Goal: Transaction & Acquisition: Purchase product/service

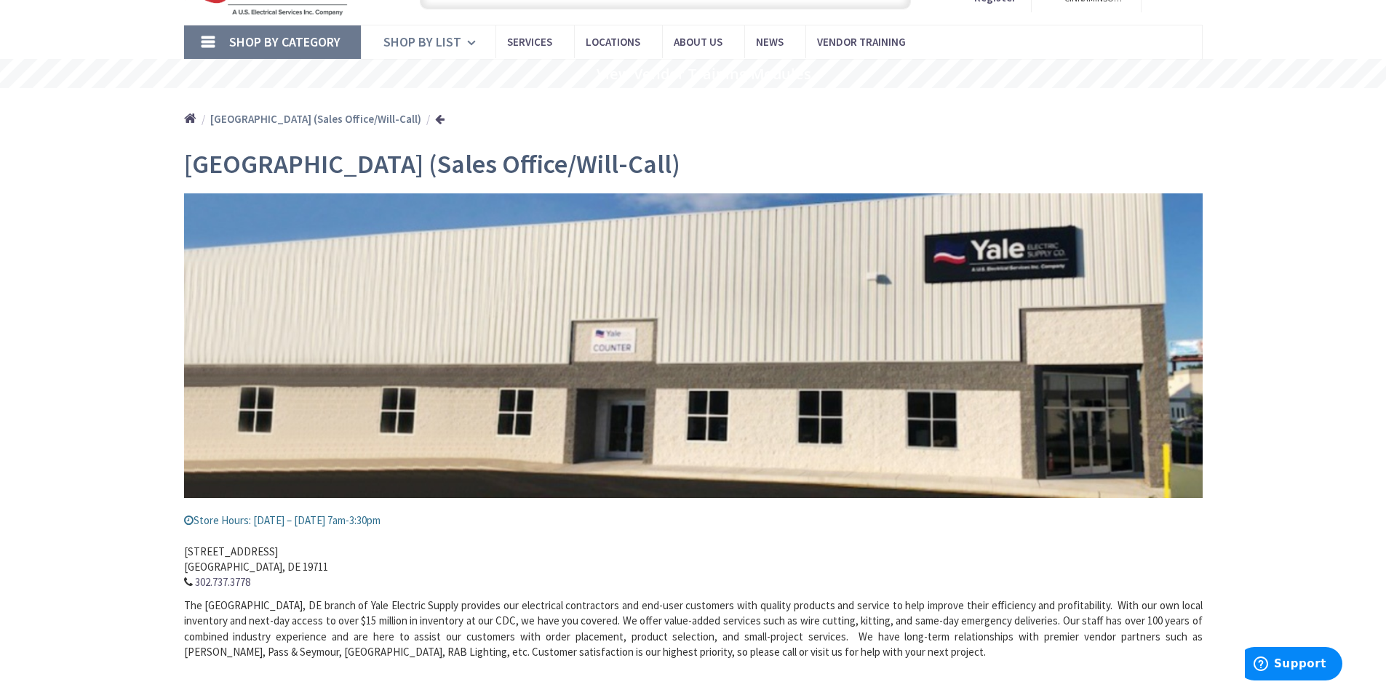
click at [471, 44] on icon at bounding box center [474, 43] width 14 height 32
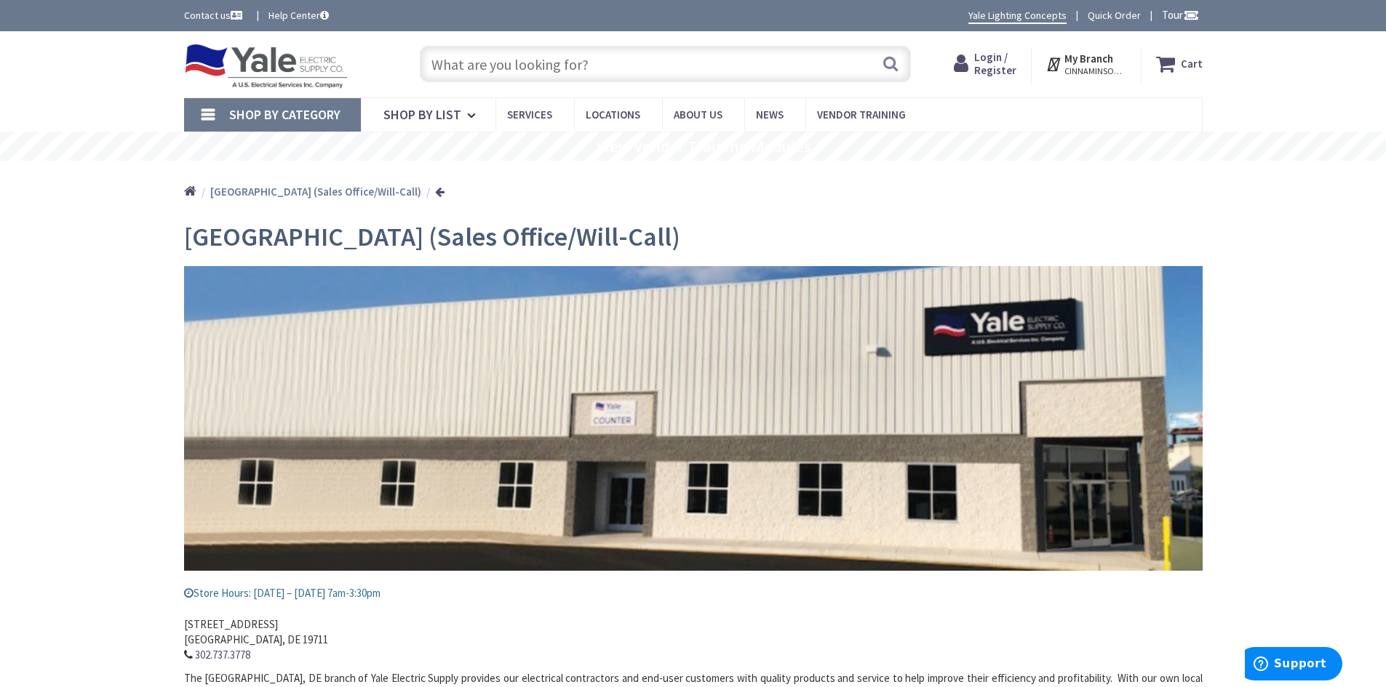
click at [484, 65] on input "text" at bounding box center [665, 64] width 491 height 36
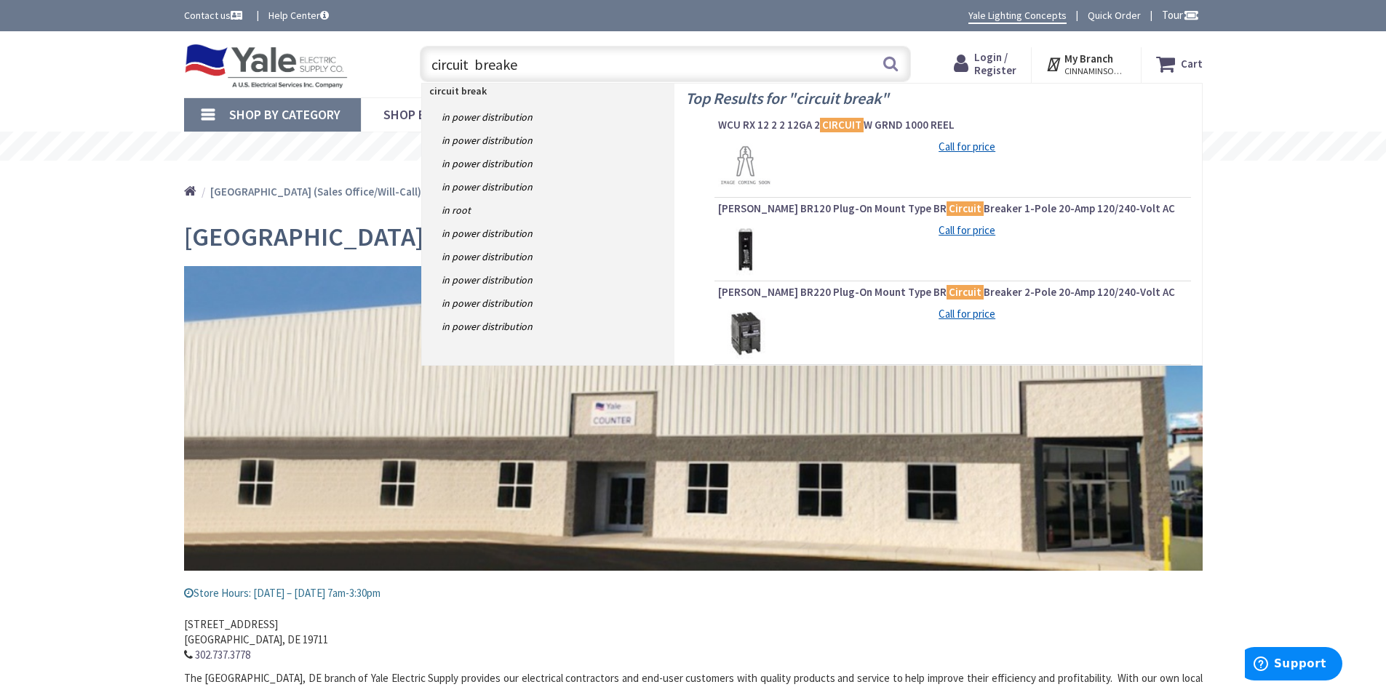
type input "circuit breaker"
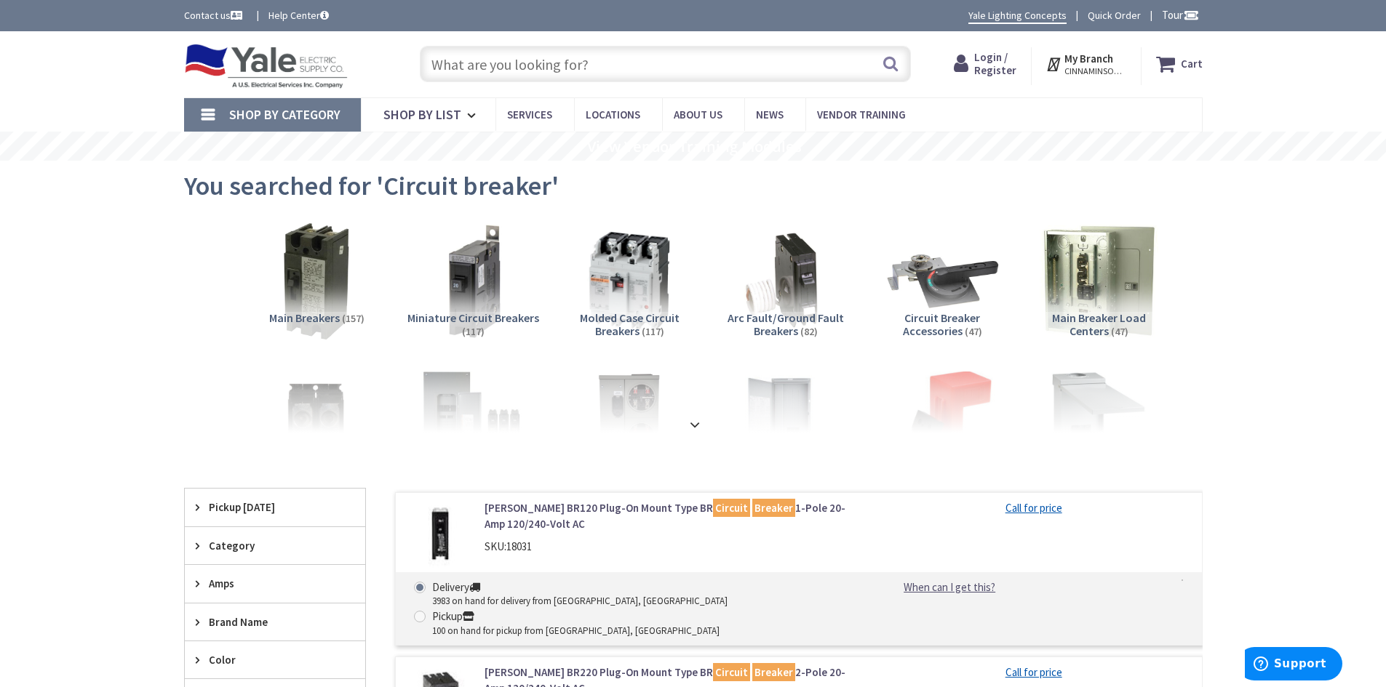
click at [474, 71] on input "text" at bounding box center [665, 64] width 491 height 36
click at [700, 423] on strong at bounding box center [694, 424] width 17 height 16
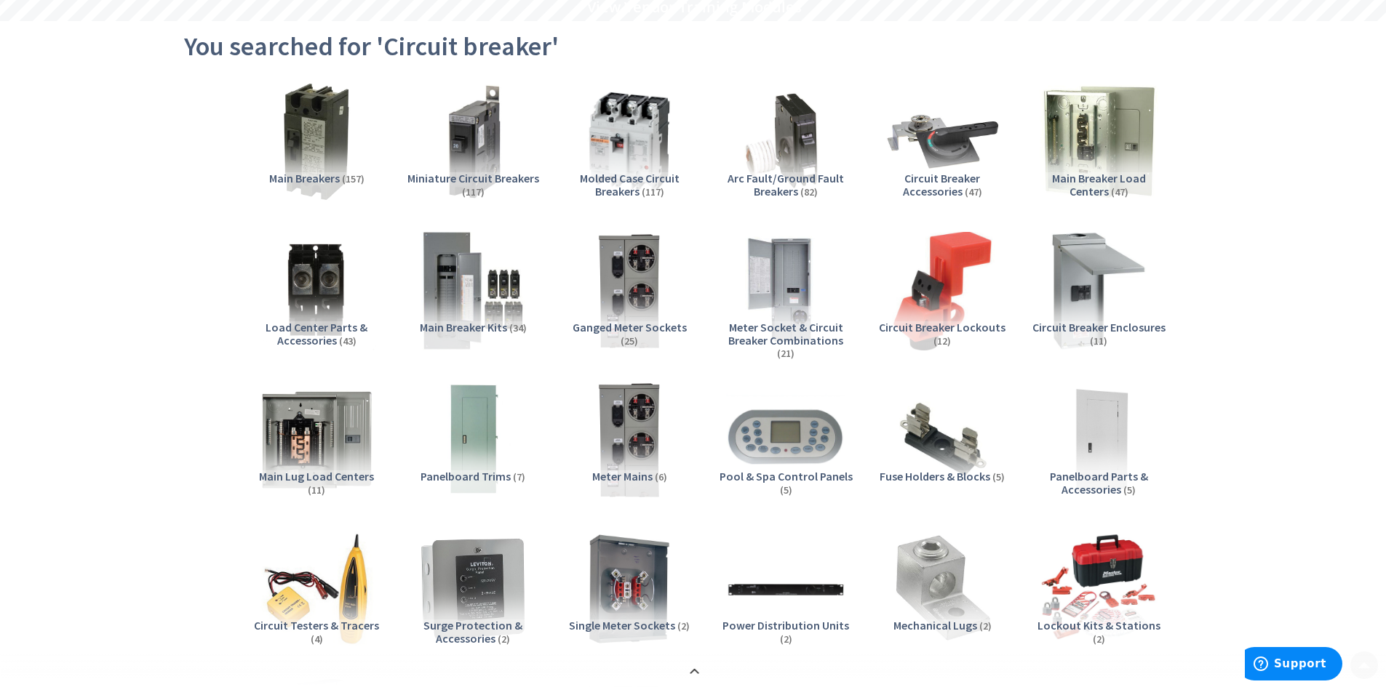
scroll to position [145, 0]
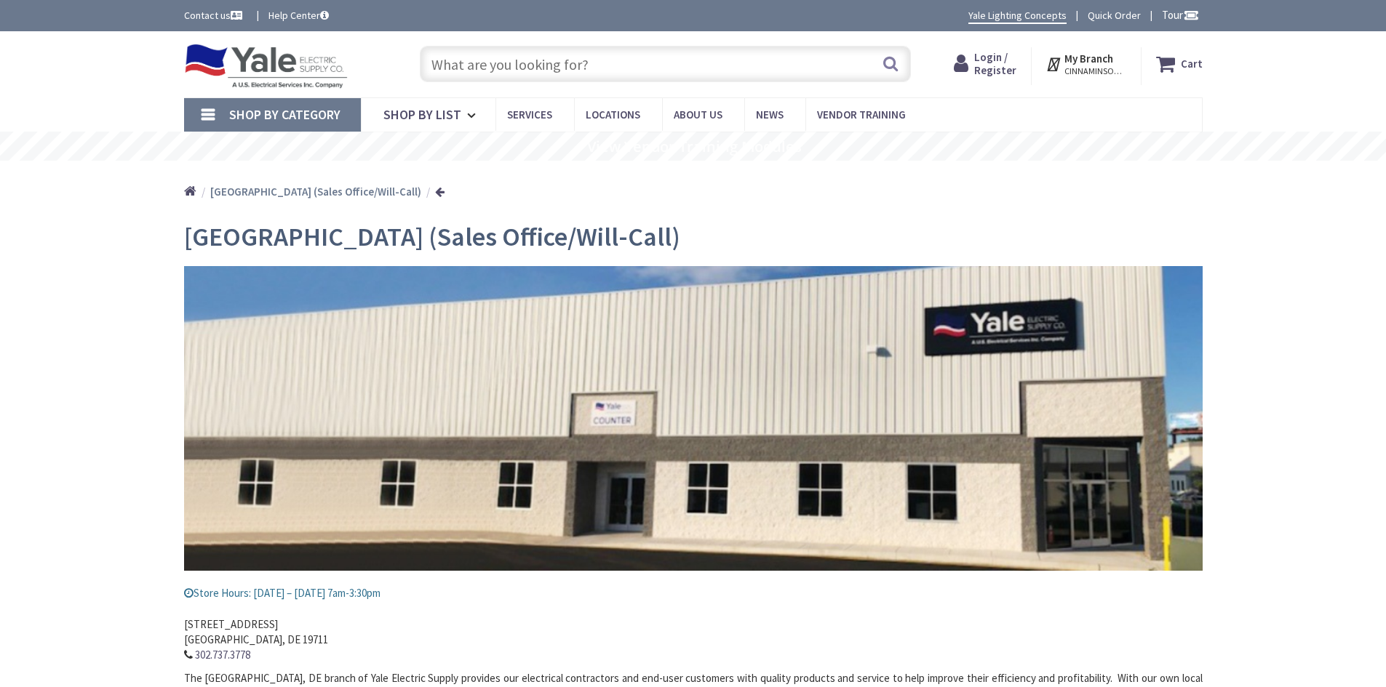
click at [449, 70] on input "text" at bounding box center [665, 64] width 491 height 36
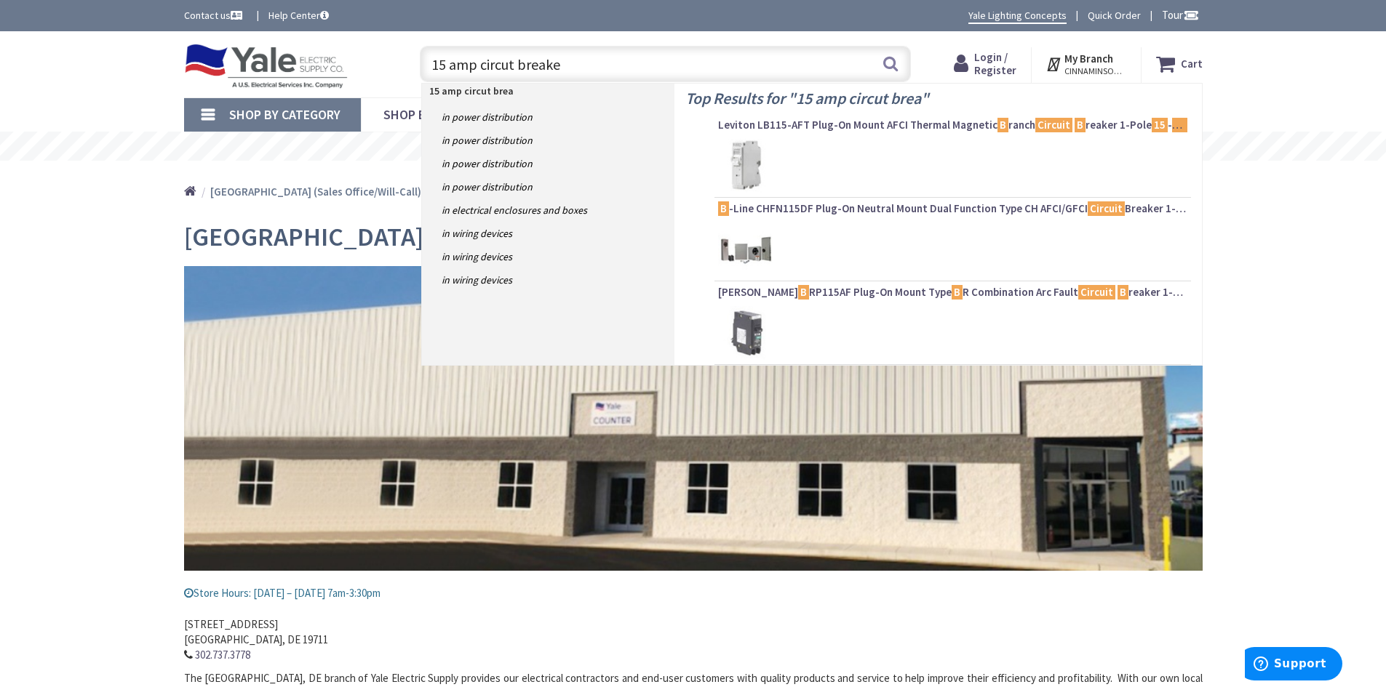
type input "15 amp circut breaker"
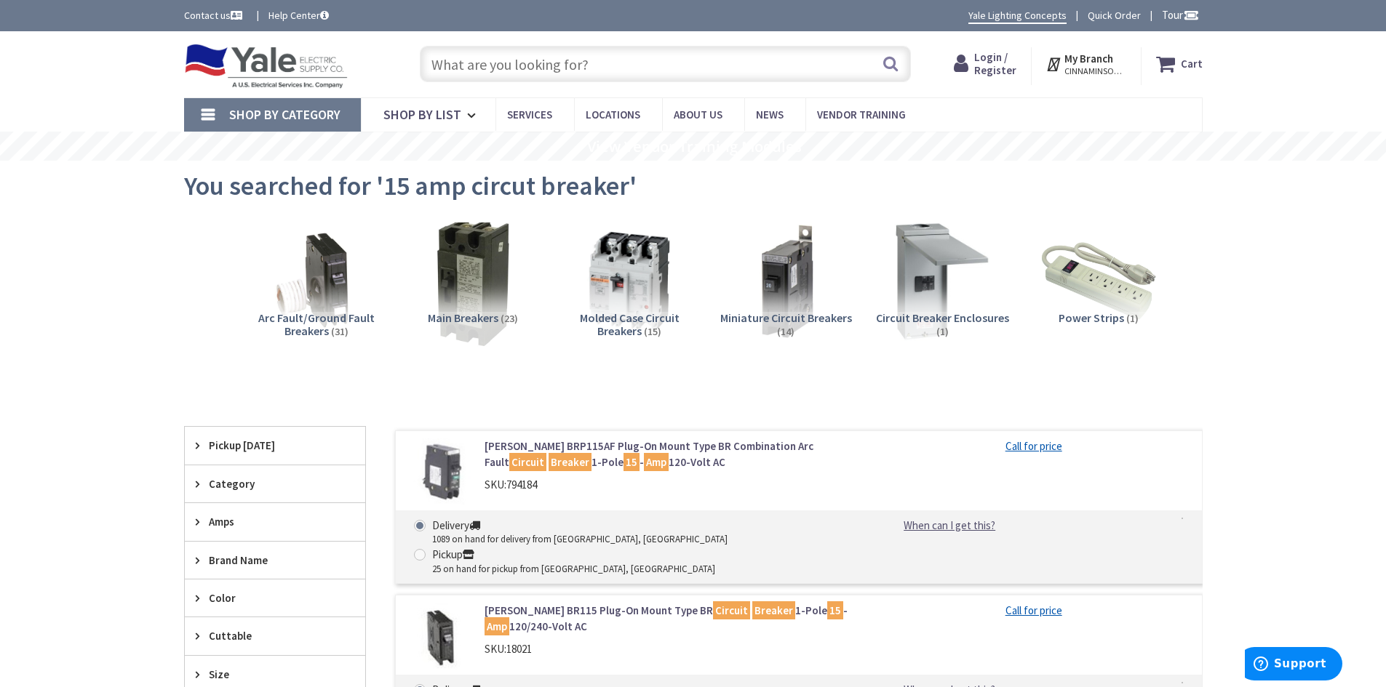
click at [461, 288] on img at bounding box center [473, 281] width 132 height 132
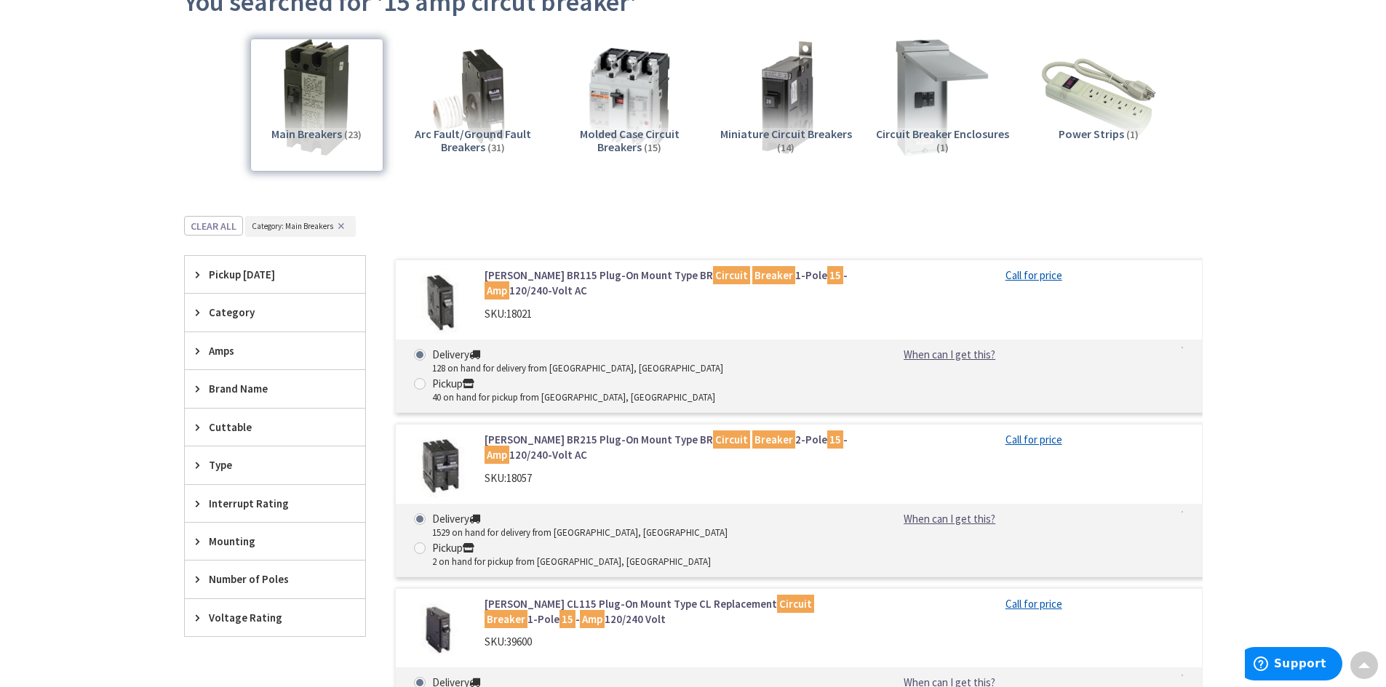
scroll to position [182, 0]
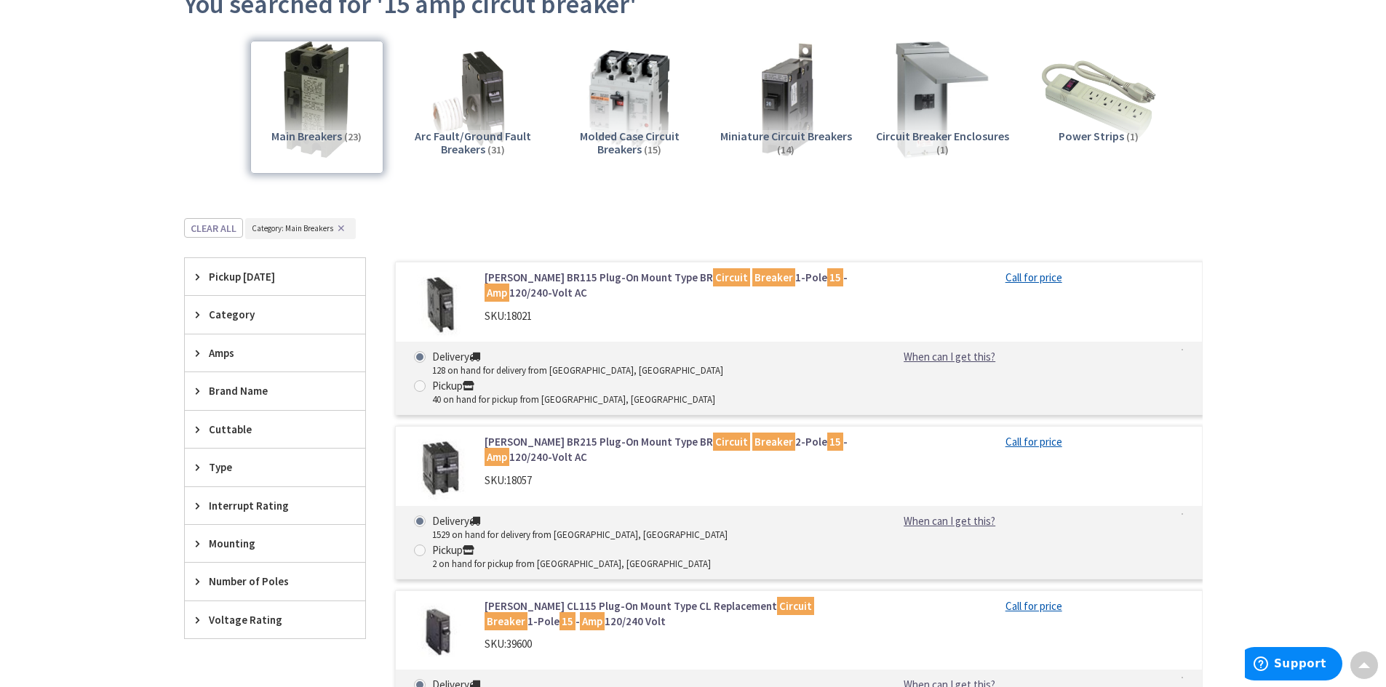
click at [503, 278] on link "Eaton BR115 Plug-On Mount Type BR Circuit Breaker 1-Pole 15 - Amp 120/240-Volt …" at bounding box center [669, 285] width 370 height 31
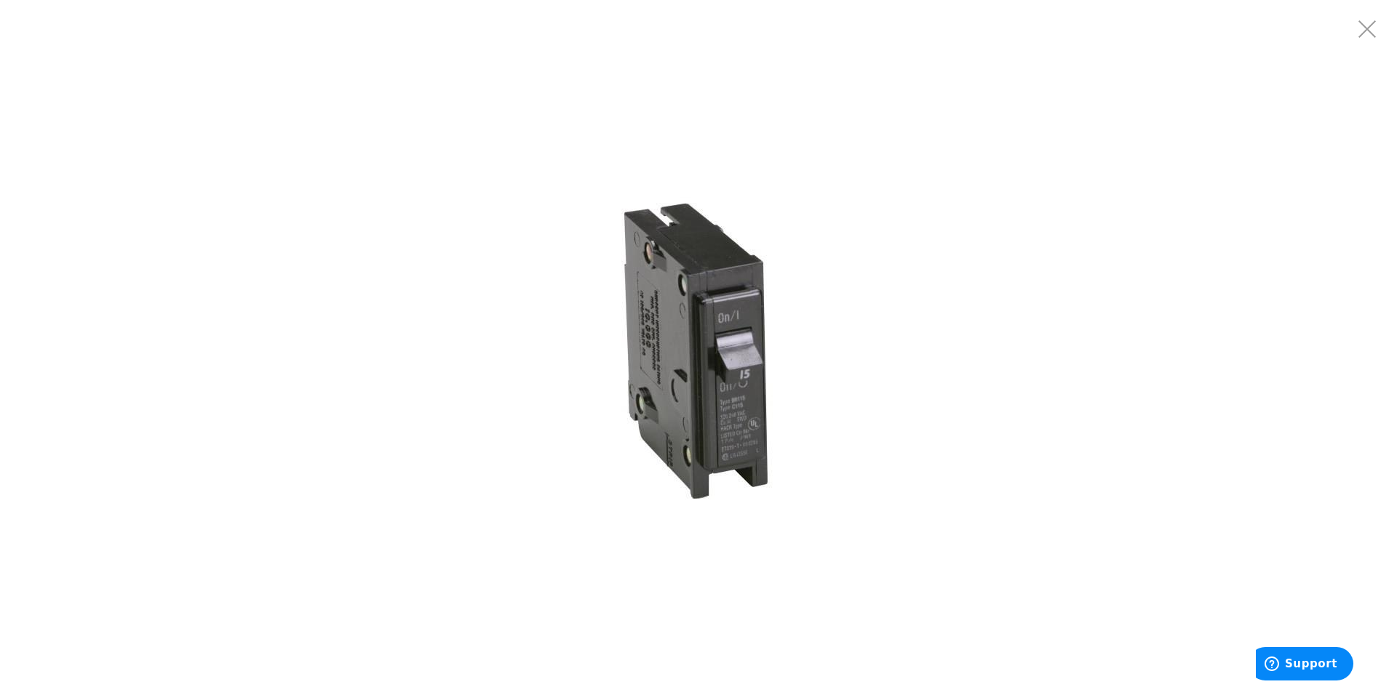
click at [746, 436] on img at bounding box center [698, 344] width 364 height 364
click at [716, 397] on img at bounding box center [698, 344] width 364 height 364
click at [560, 439] on img at bounding box center [698, 344] width 364 height 364
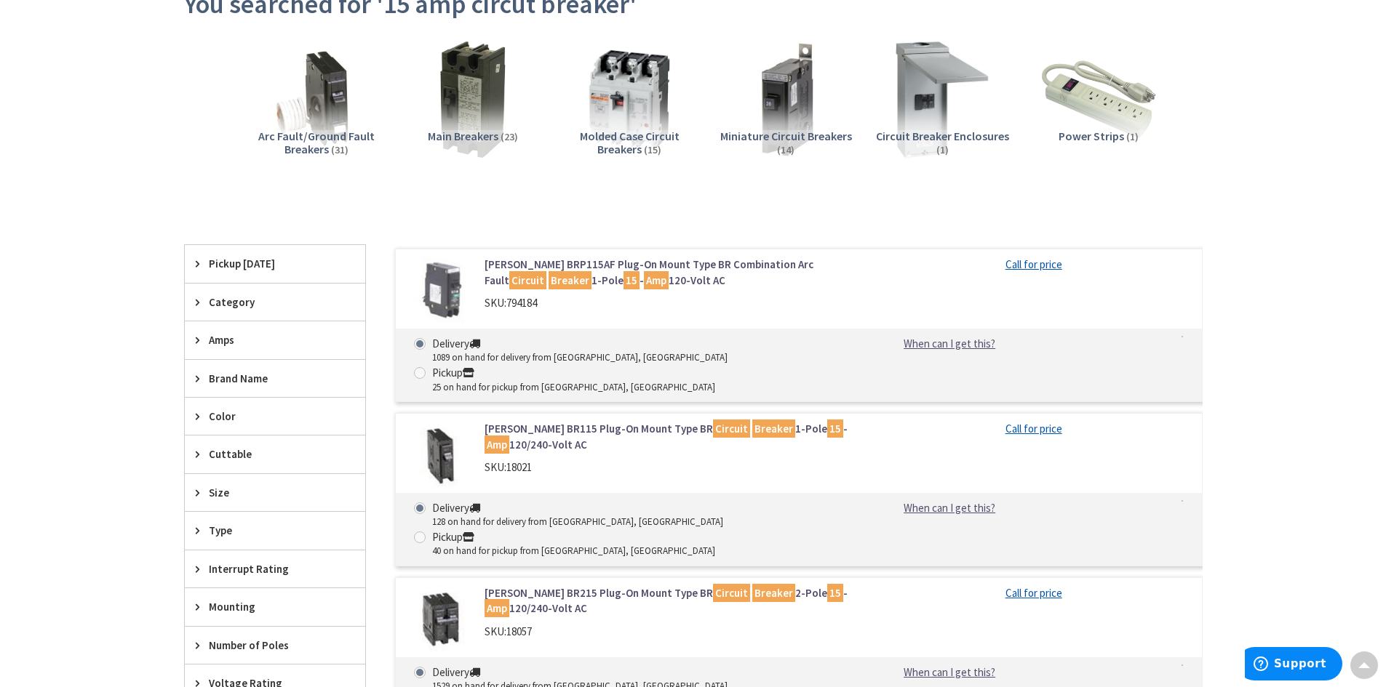
click at [223, 340] on span "Amps" at bounding box center [268, 339] width 119 height 15
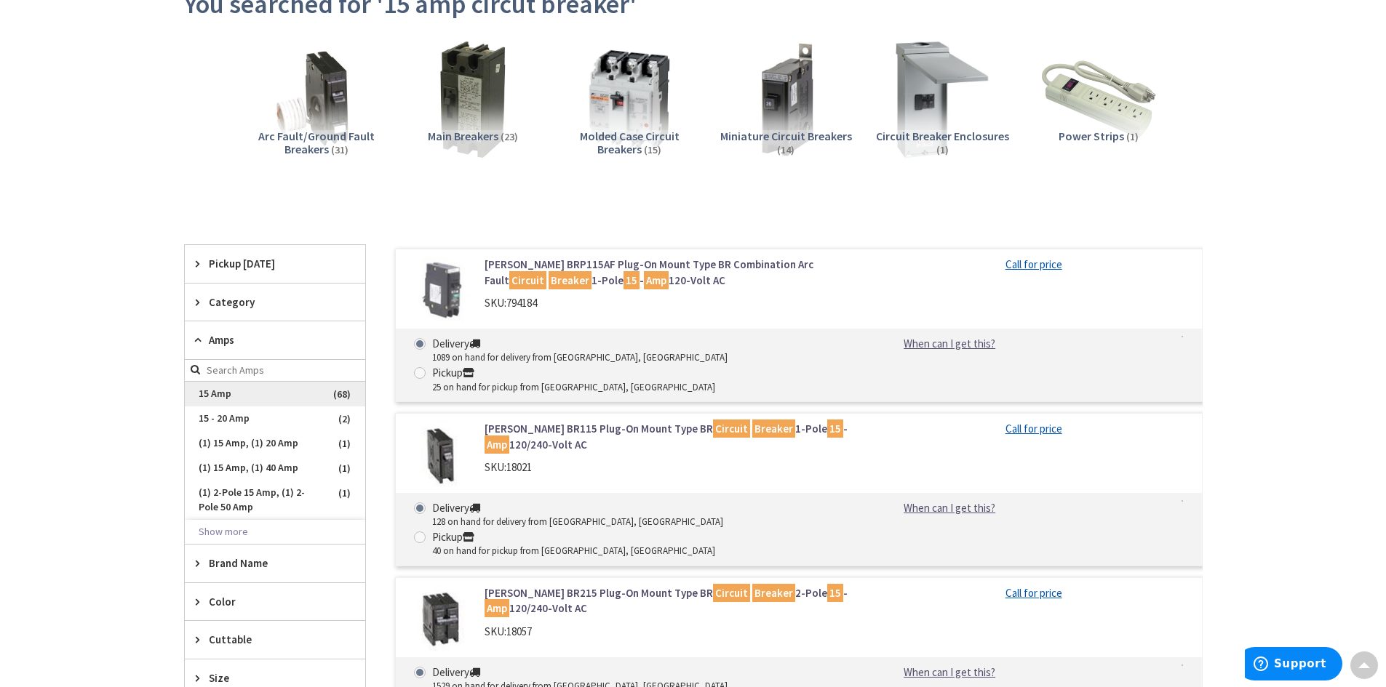
click at [223, 397] on span "15 Amp" at bounding box center [275, 394] width 180 height 25
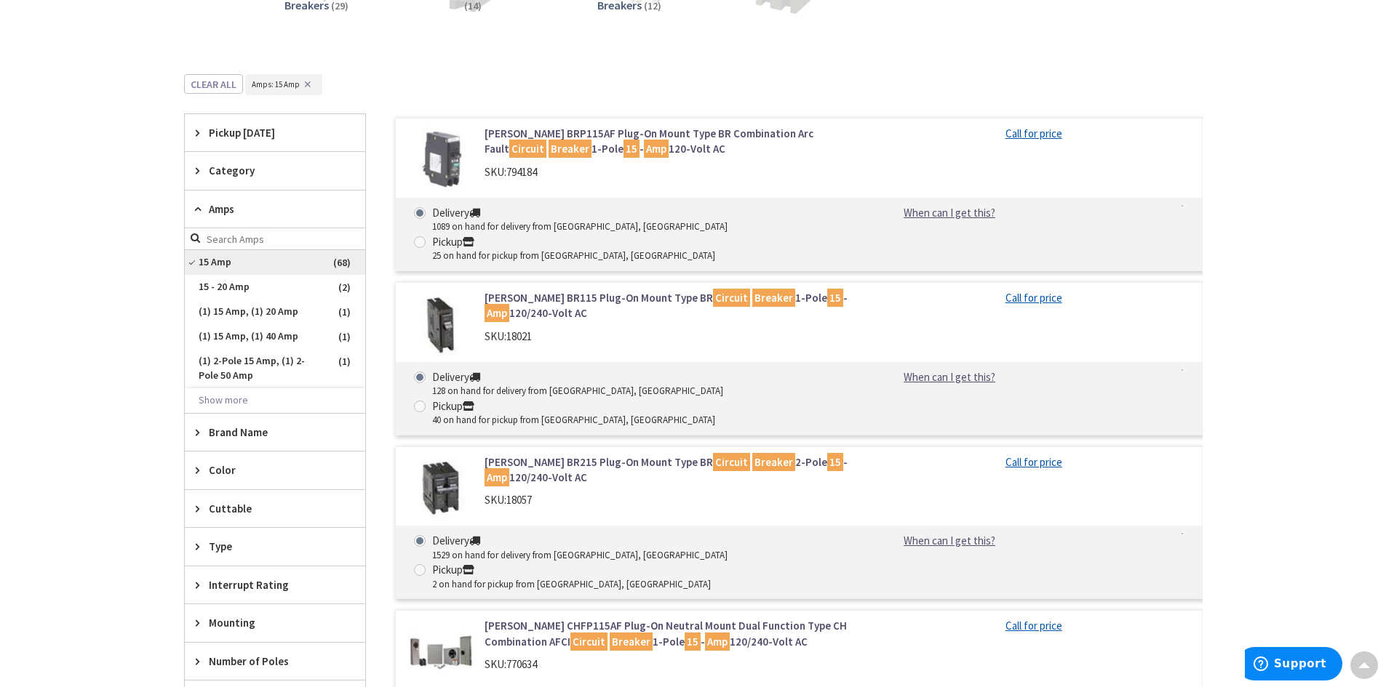
scroll to position [327, 0]
click at [234, 436] on span "Brand Name" at bounding box center [268, 430] width 119 height 15
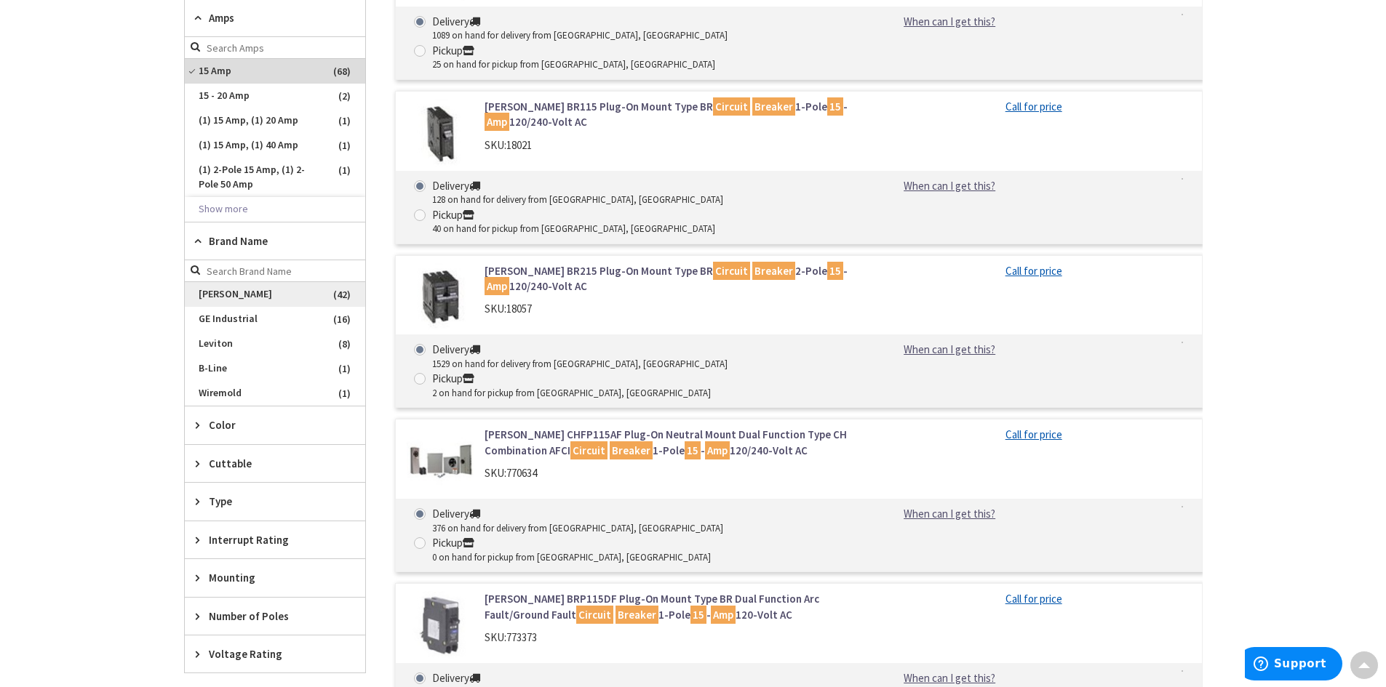
scroll to position [546, 0]
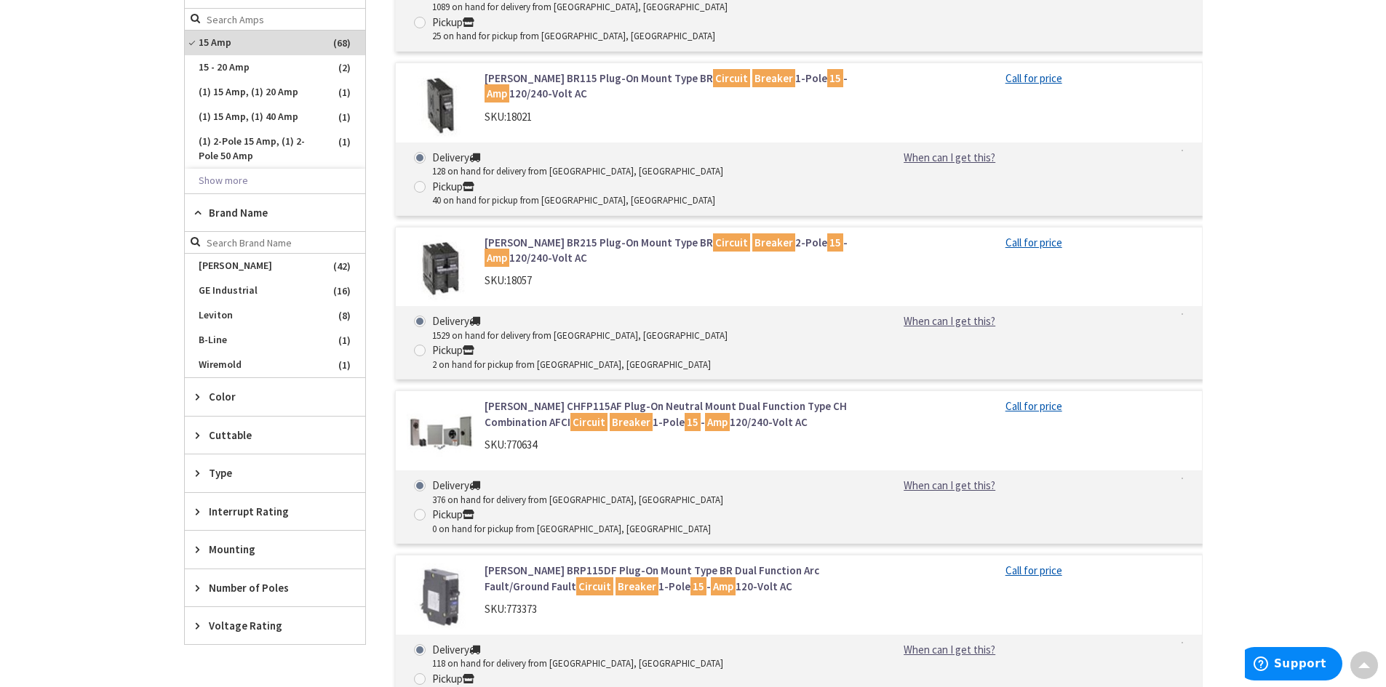
click at [227, 475] on span "Type" at bounding box center [268, 473] width 119 height 15
click at [223, 532] on span "Type CH" at bounding box center [275, 527] width 180 height 25
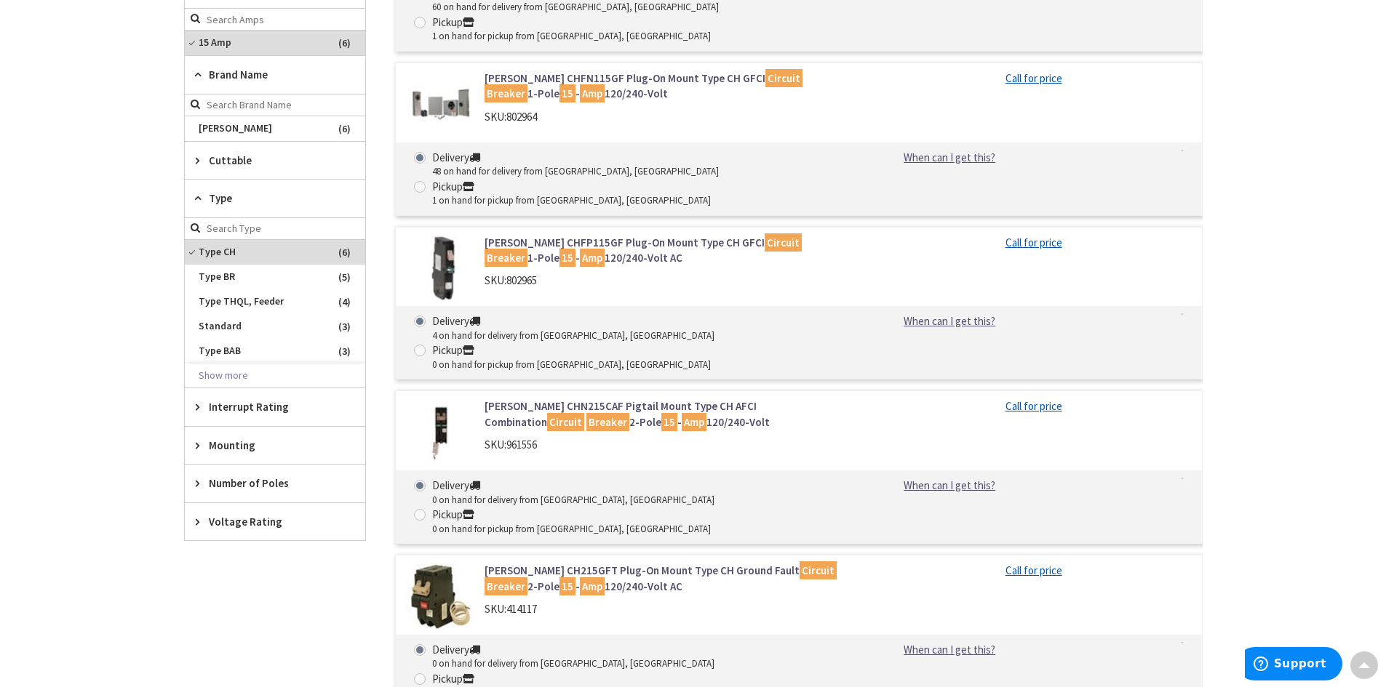
click at [215, 524] on span "Voltage Rating" at bounding box center [268, 521] width 119 height 15
click at [229, 577] on span "120/240 Volt AC" at bounding box center [275, 575] width 180 height 25
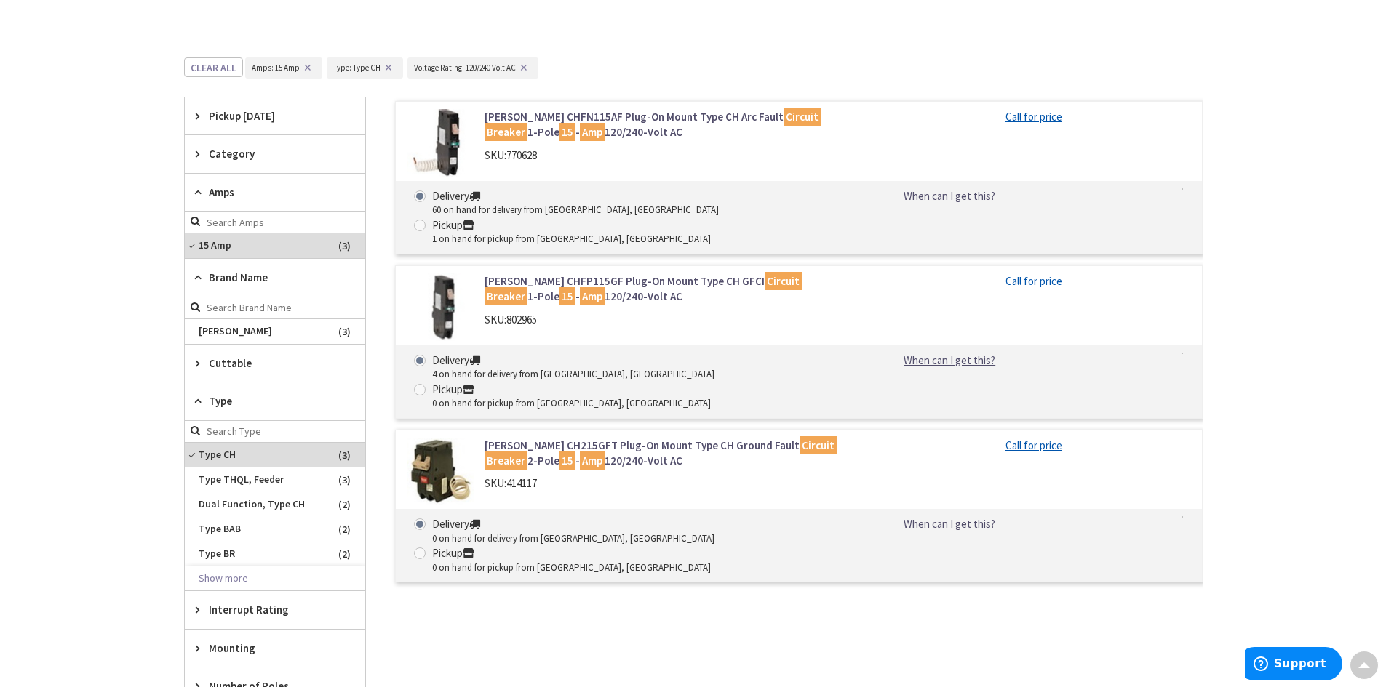
scroll to position [327, 0]
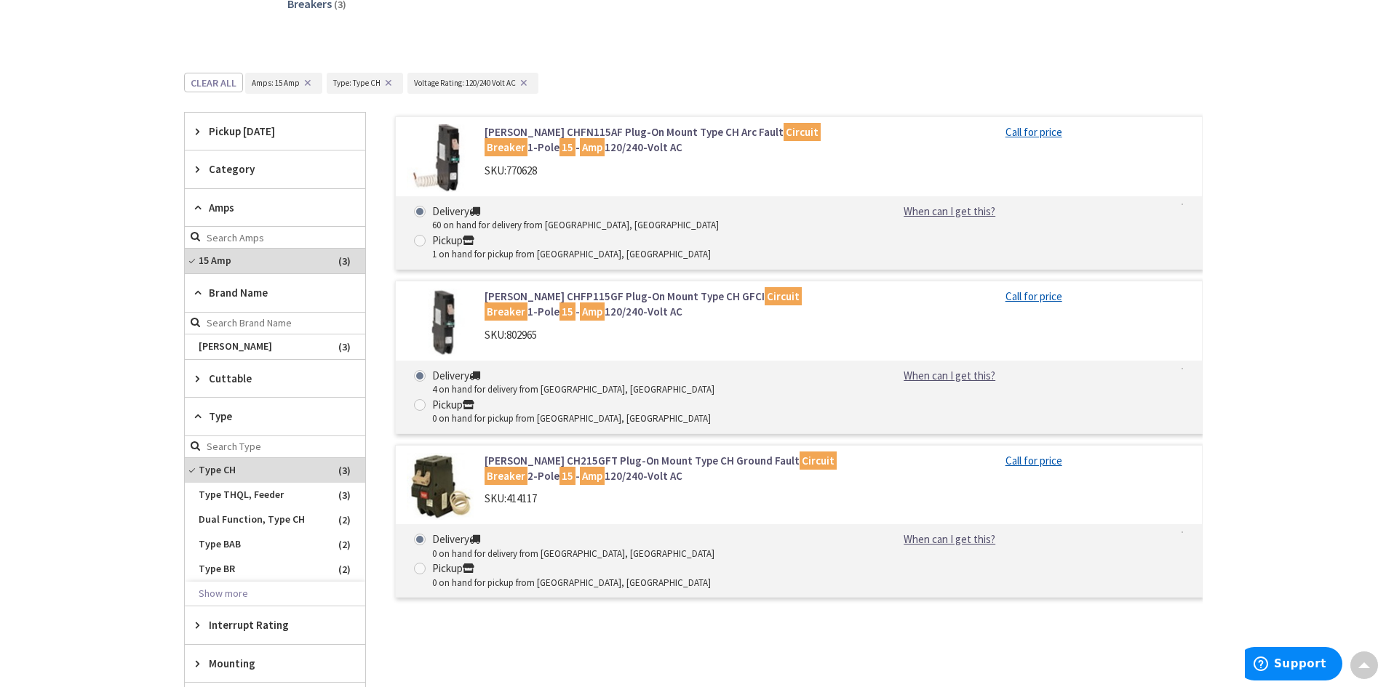
click at [228, 292] on span "Brand Name" at bounding box center [268, 292] width 119 height 15
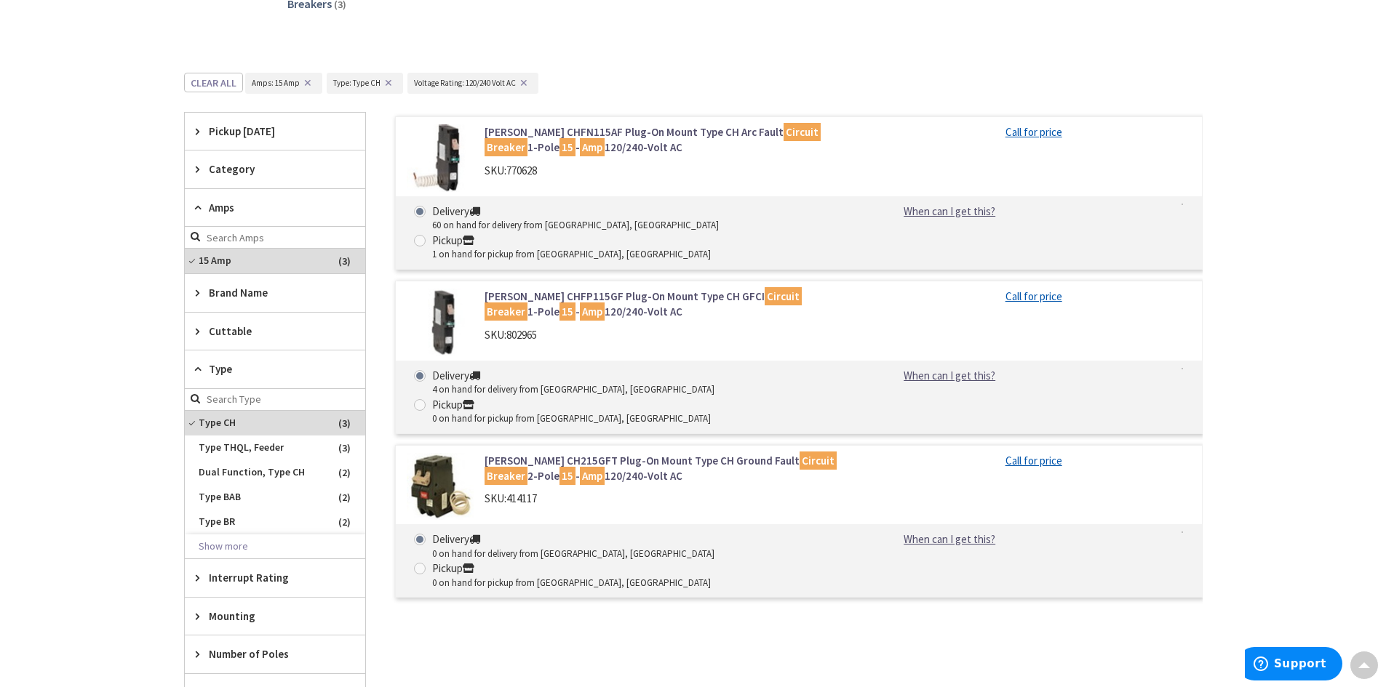
click at [228, 292] on span "Brand Name" at bounding box center [268, 292] width 119 height 15
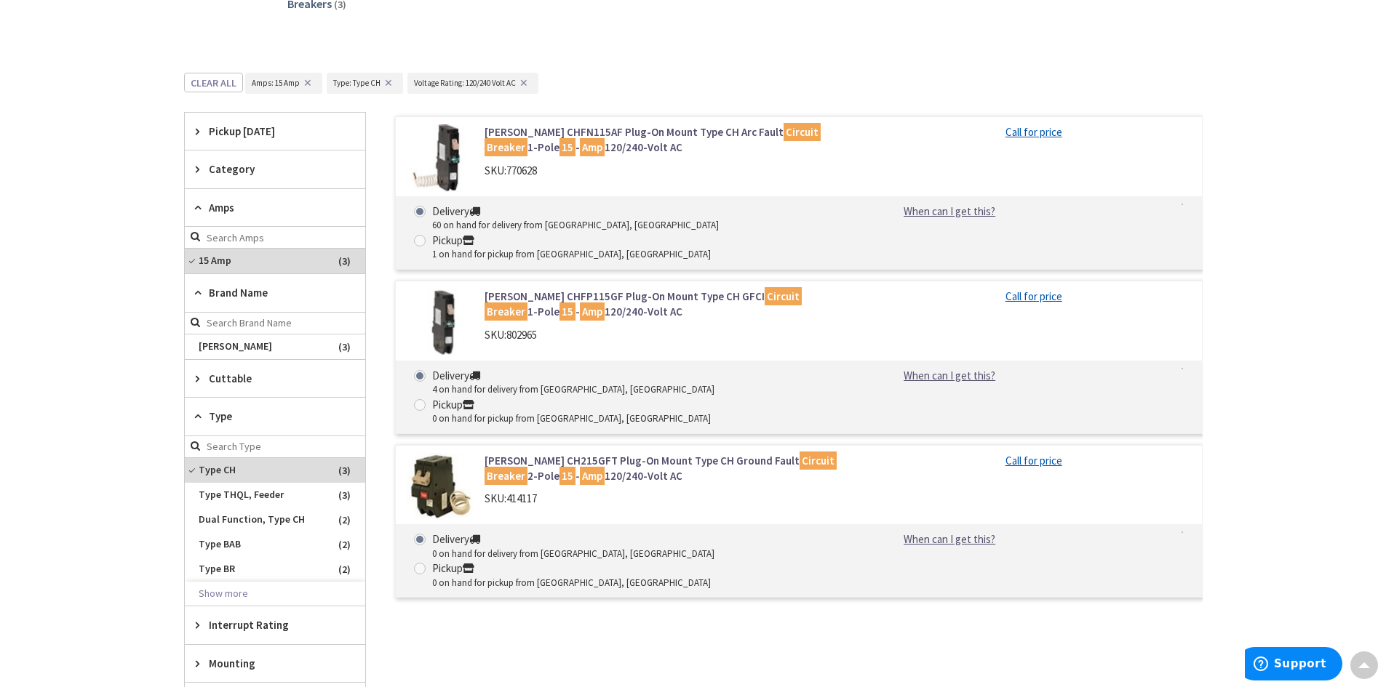
scroll to position [182, 0]
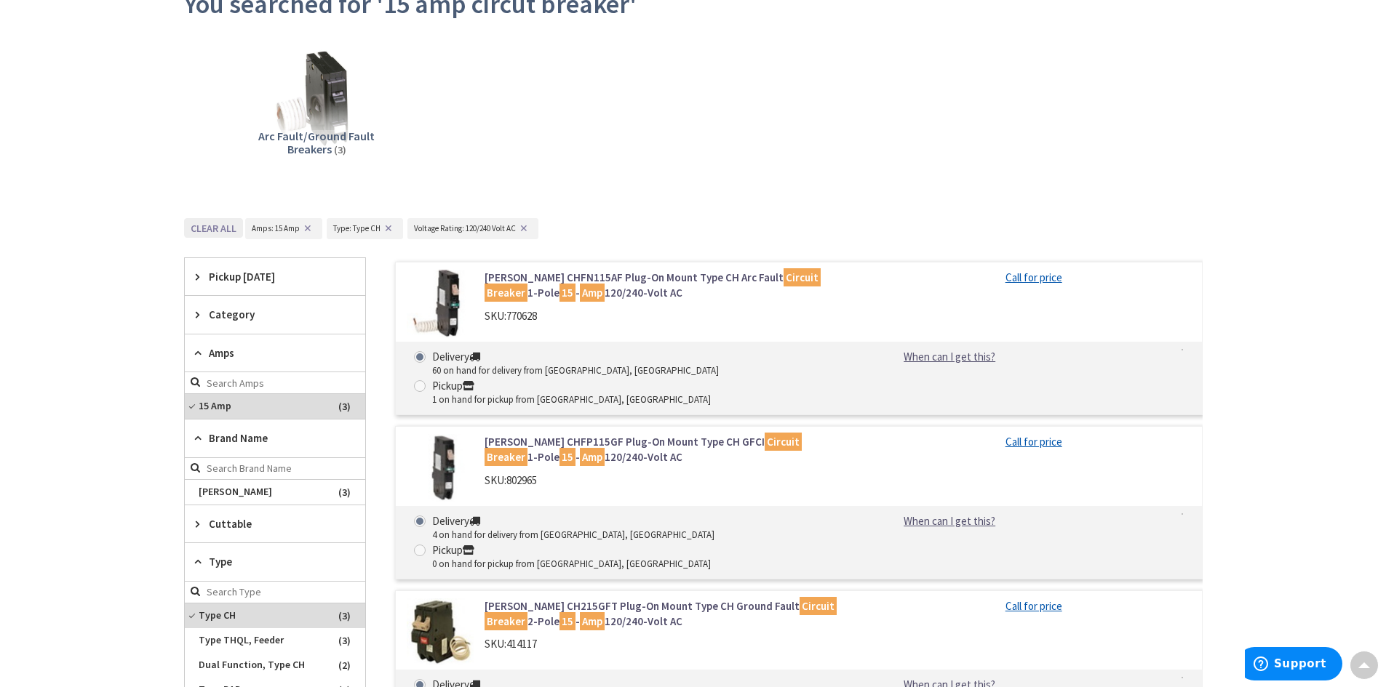
click at [212, 225] on button "Clear all" at bounding box center [213, 228] width 59 height 20
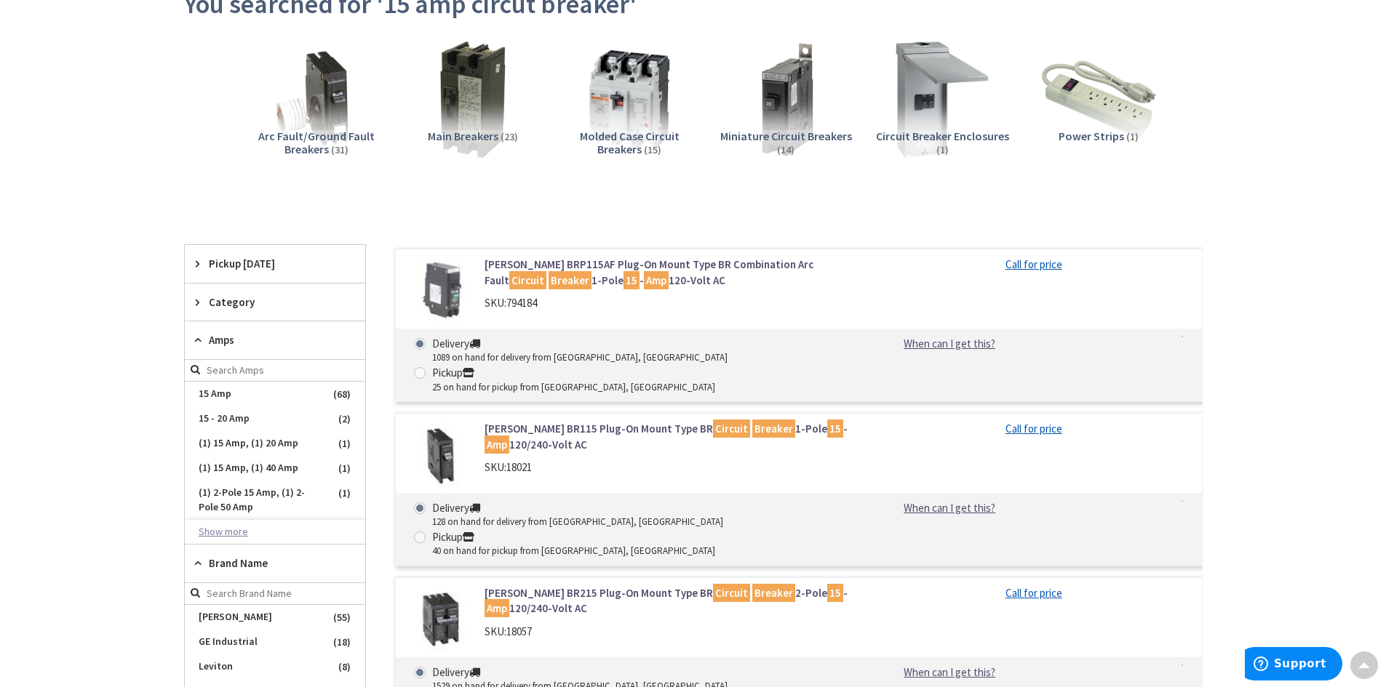
click at [224, 532] on button "Show more" at bounding box center [275, 532] width 180 height 25
click at [227, 392] on span "15 Amp" at bounding box center [275, 394] width 180 height 25
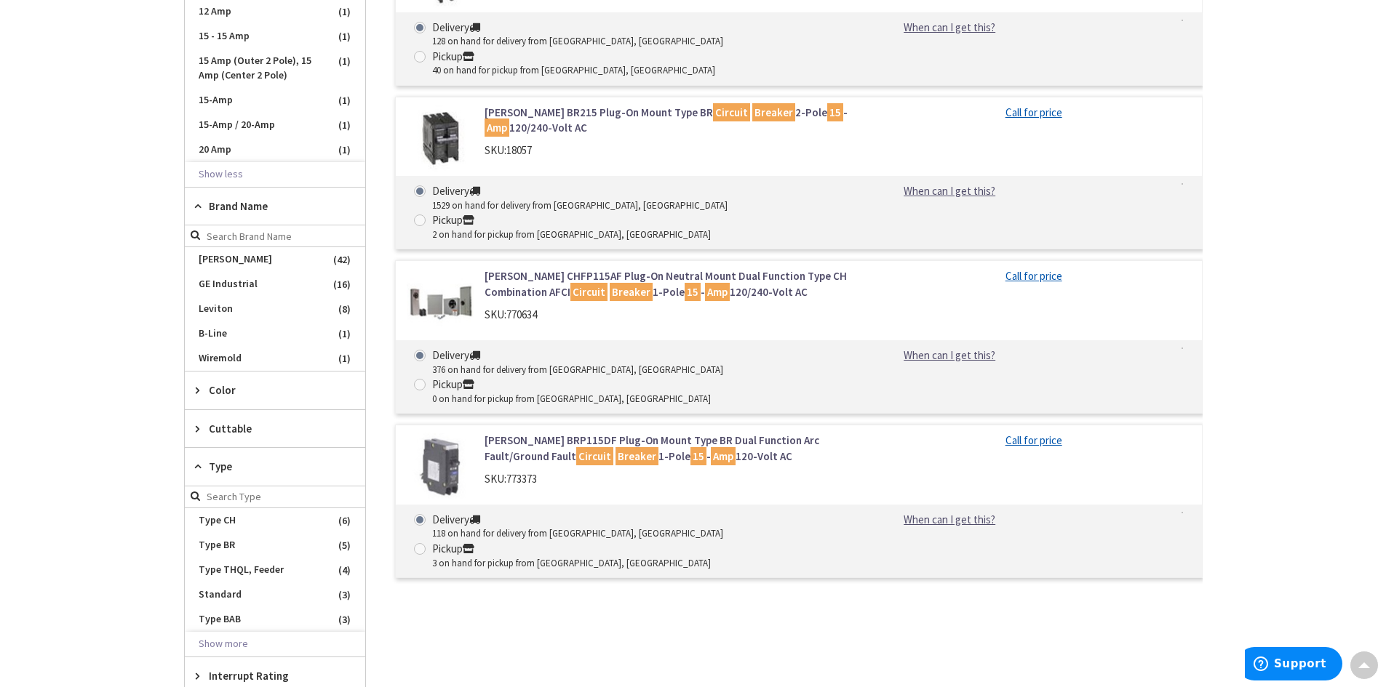
scroll to position [764, 0]
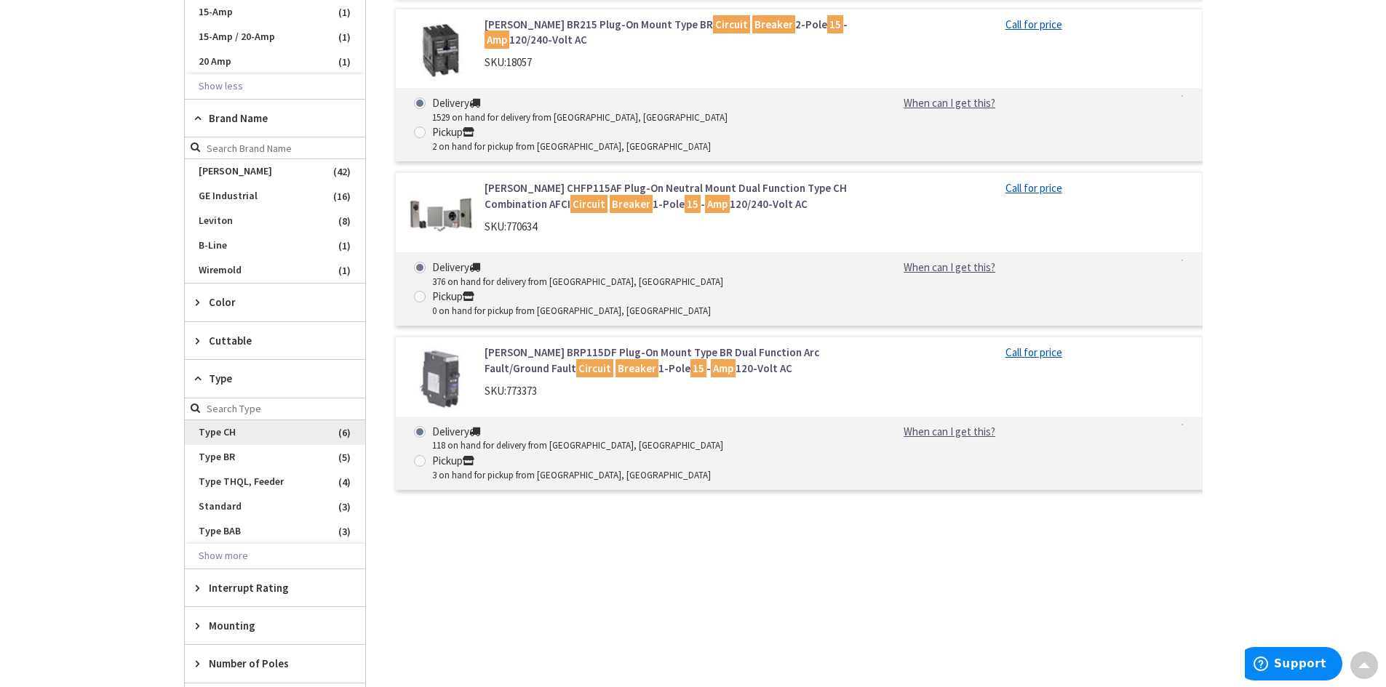
click at [214, 437] on span "Type CH" at bounding box center [275, 432] width 180 height 25
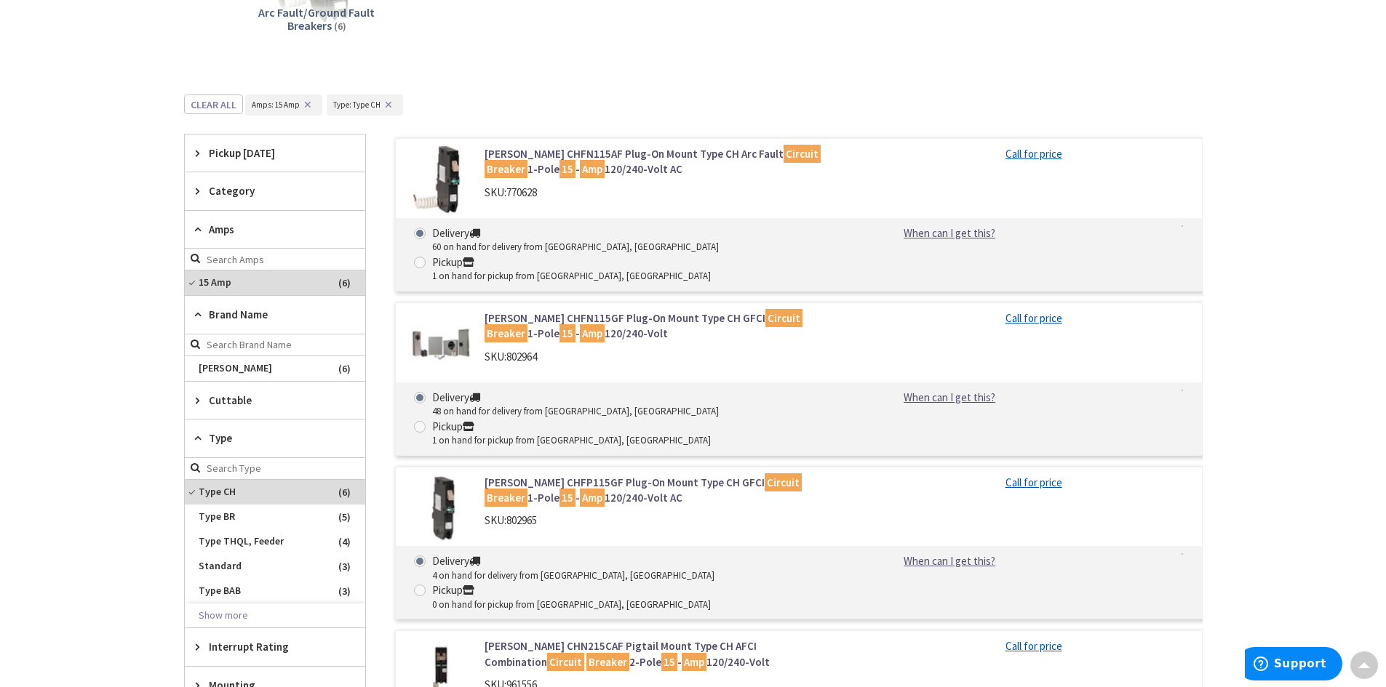
scroll to position [400, 0]
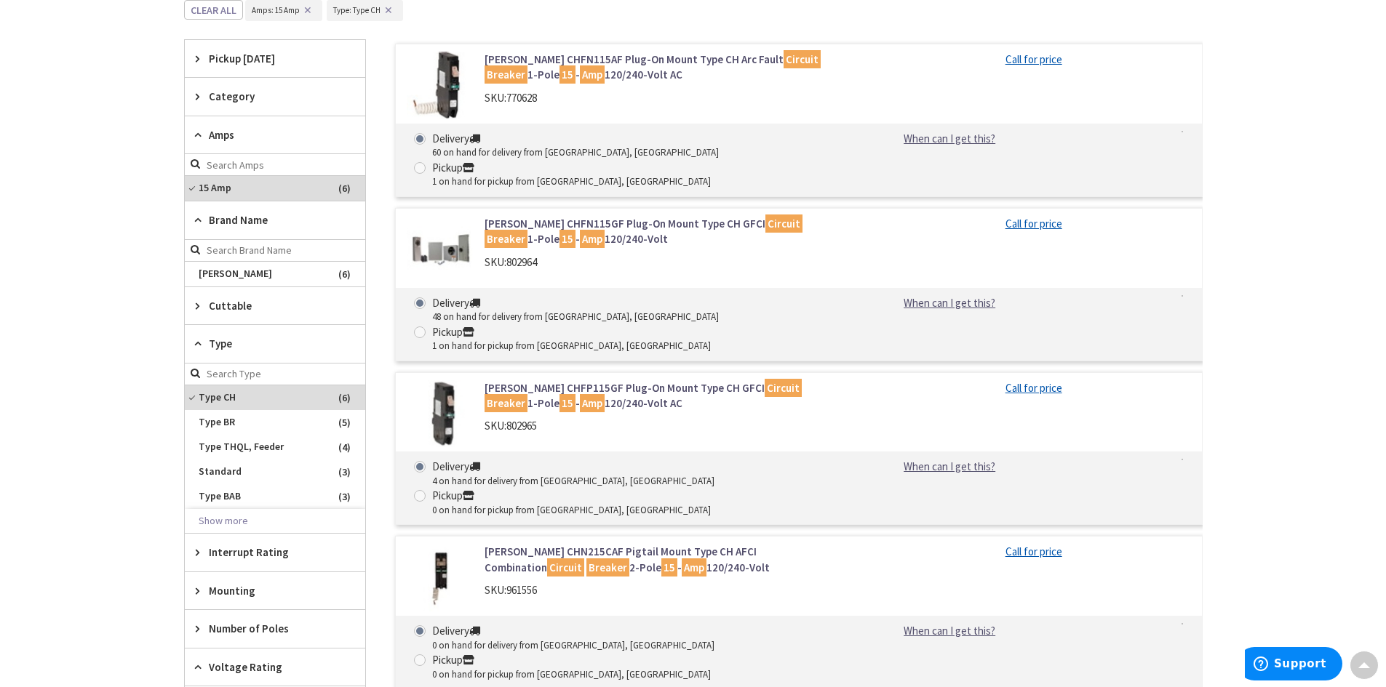
click at [204, 306] on icon at bounding box center [201, 305] width 11 height 11
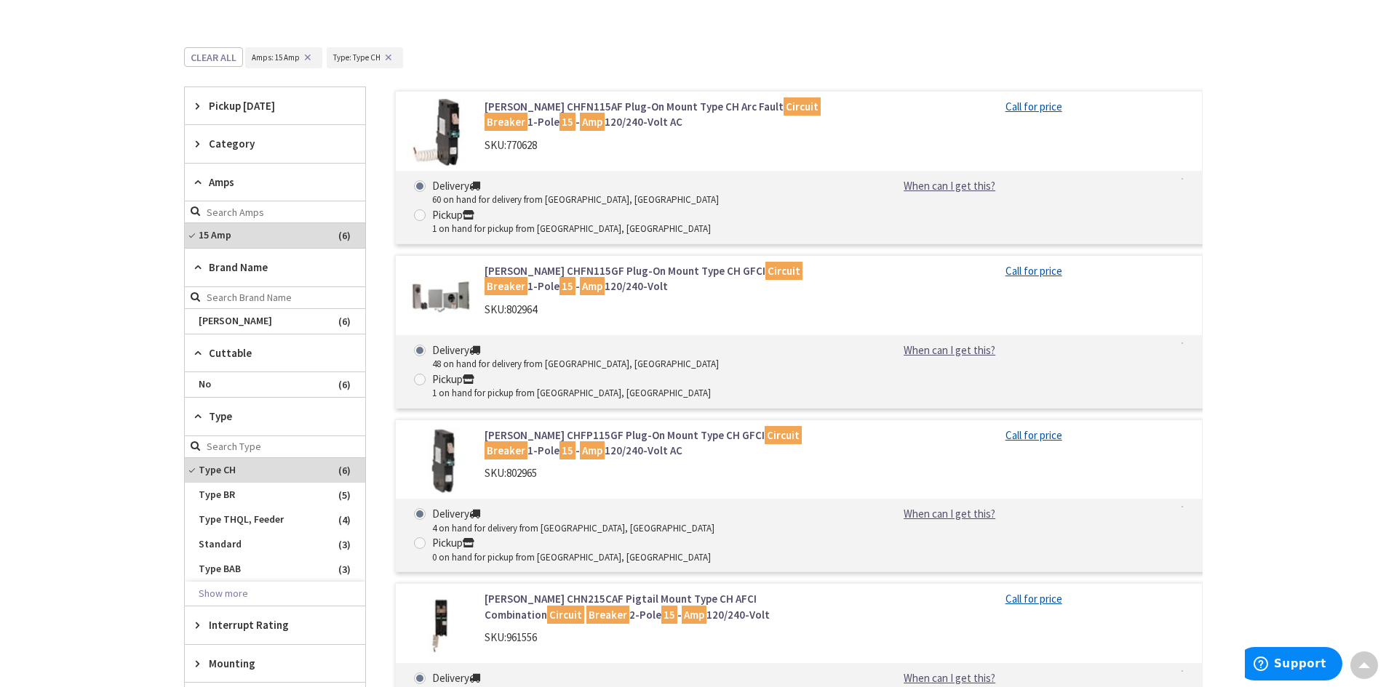
scroll to position [327, 0]
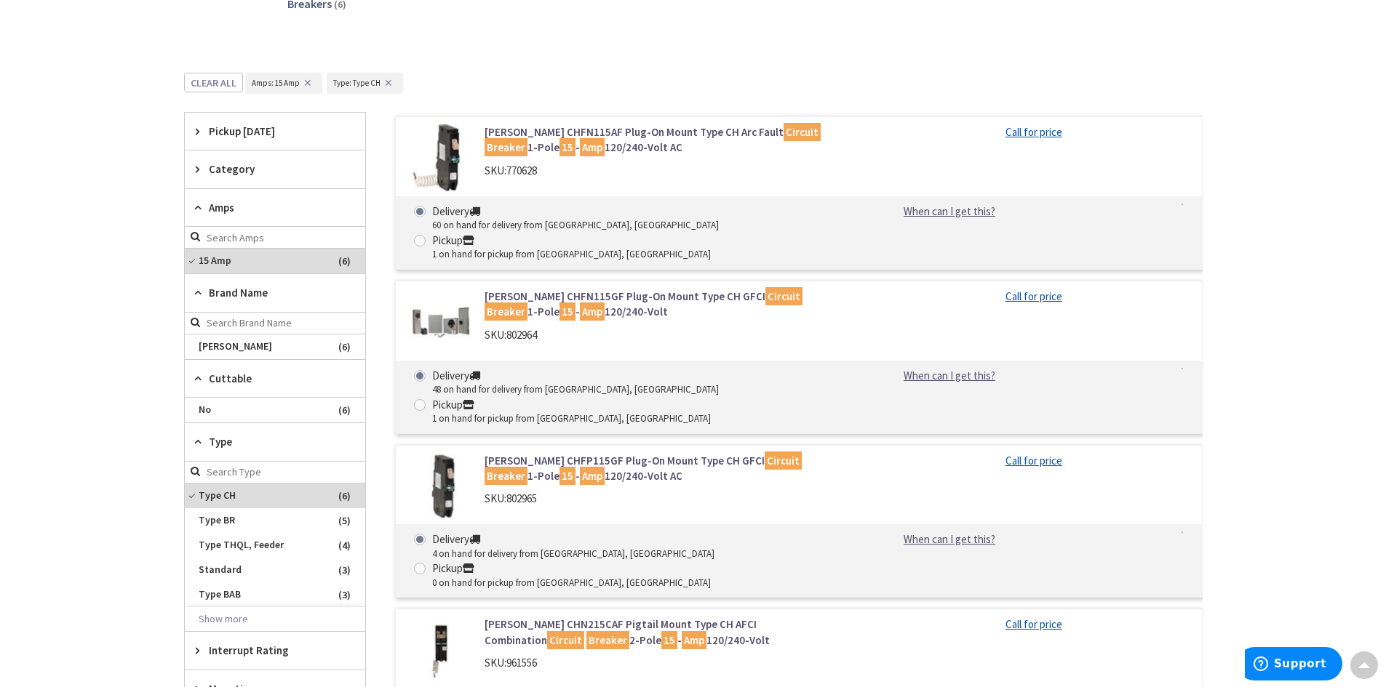
click at [228, 166] on span "Category" at bounding box center [268, 168] width 119 height 15
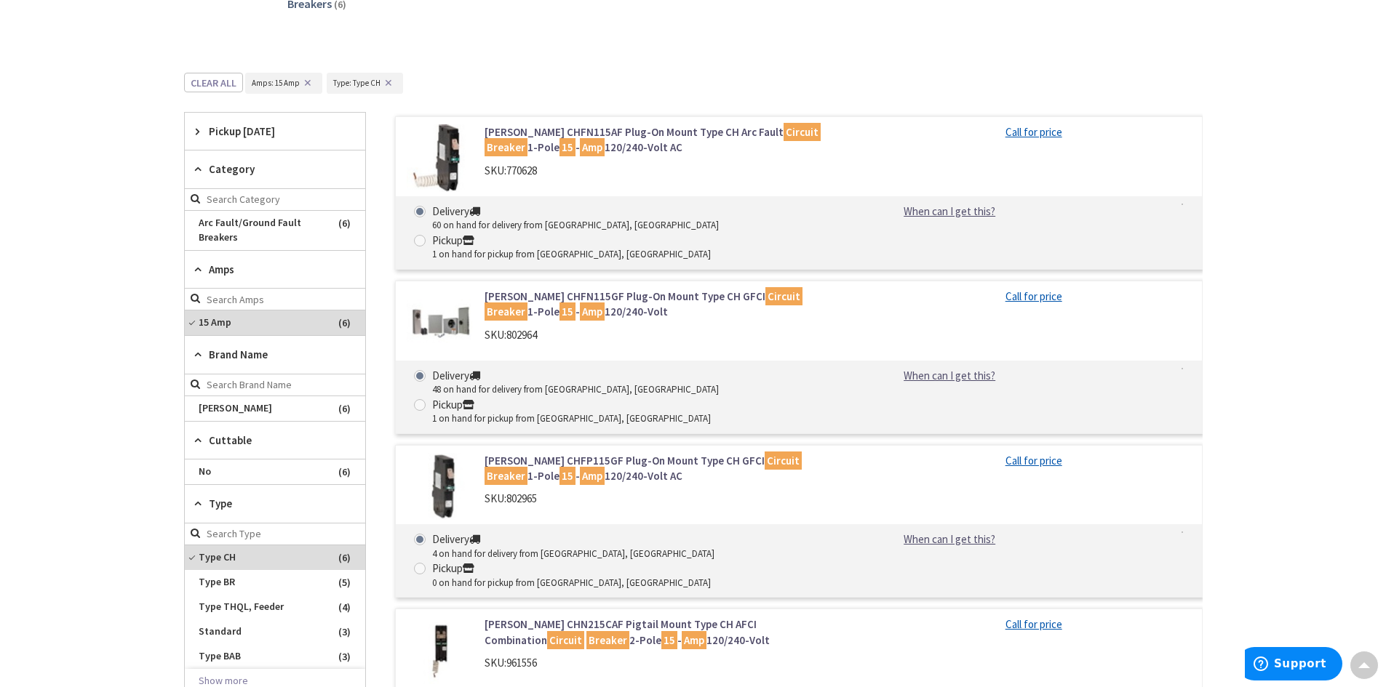
click at [227, 359] on span "Brand Name" at bounding box center [268, 354] width 119 height 15
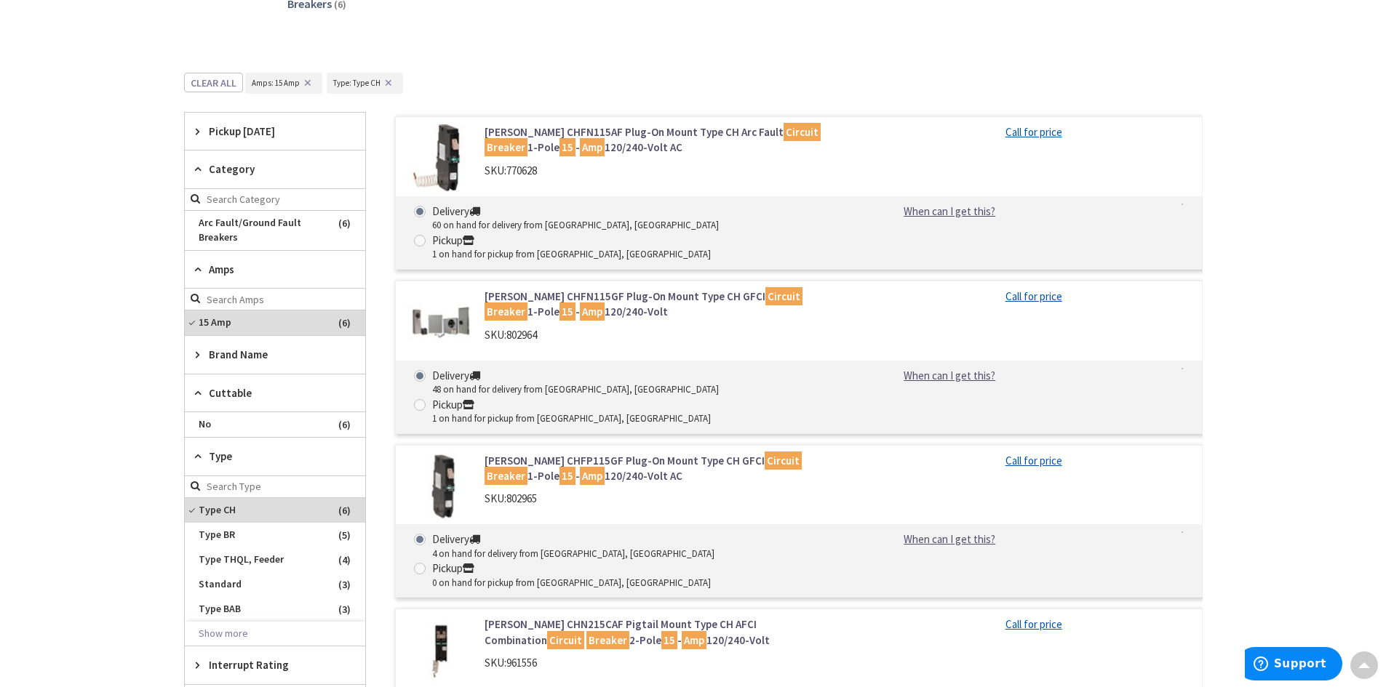
click at [227, 359] on span "Brand Name" at bounding box center [268, 354] width 119 height 15
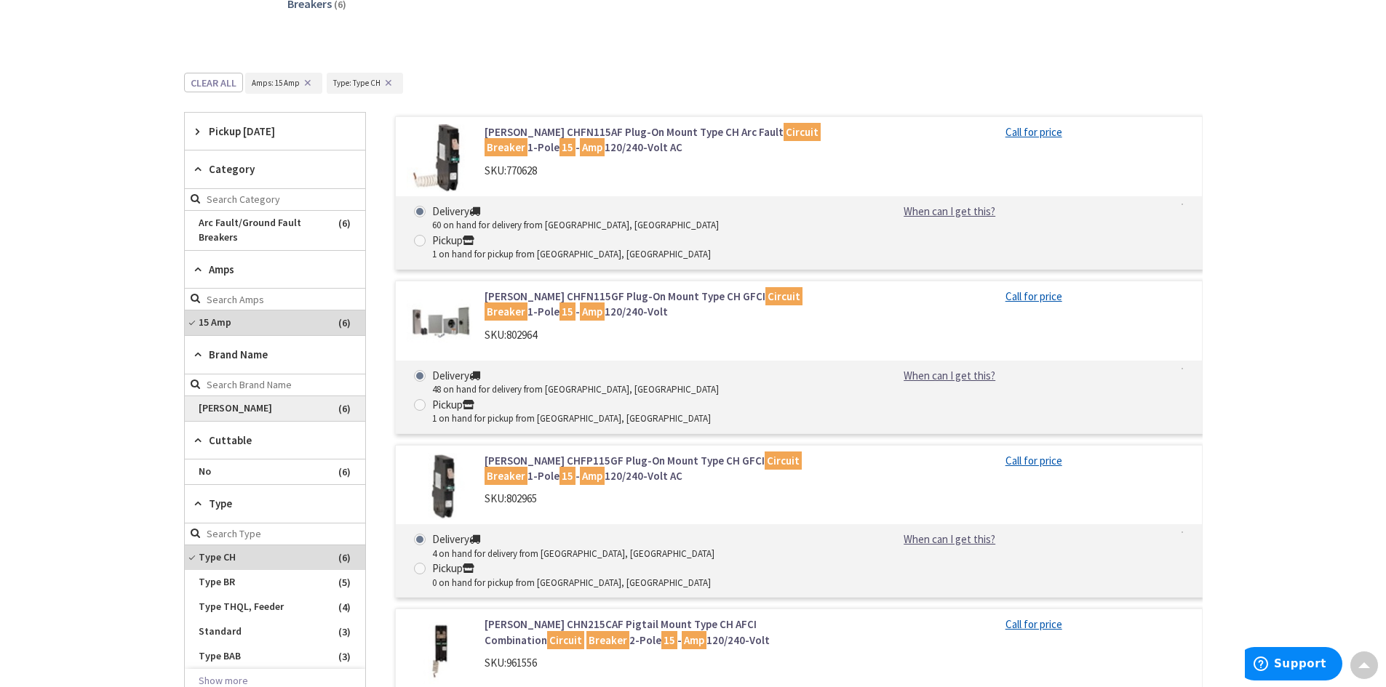
click at [216, 412] on span "[PERSON_NAME]" at bounding box center [275, 408] width 180 height 25
click at [338, 410] on span "[PERSON_NAME]" at bounding box center [275, 408] width 180 height 25
click at [212, 88] on button "Clear all" at bounding box center [213, 83] width 59 height 20
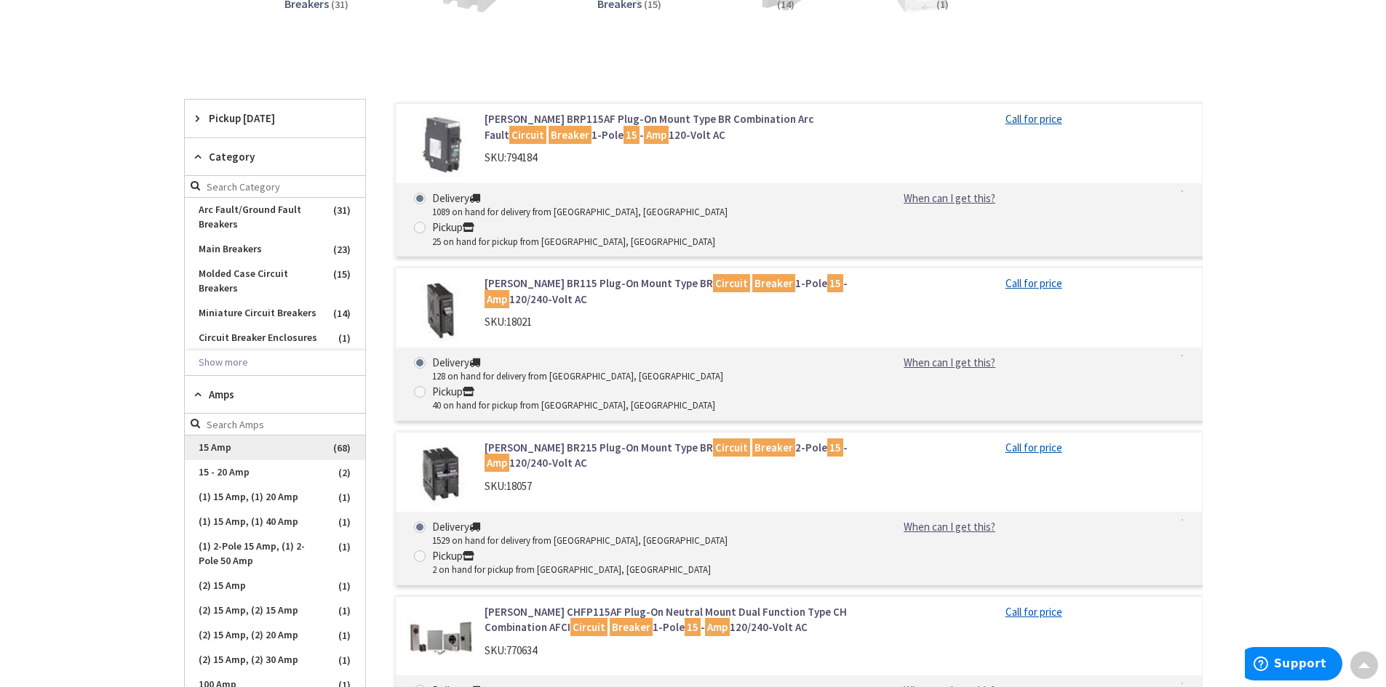
click at [210, 444] on span "15 Amp" at bounding box center [275, 448] width 180 height 25
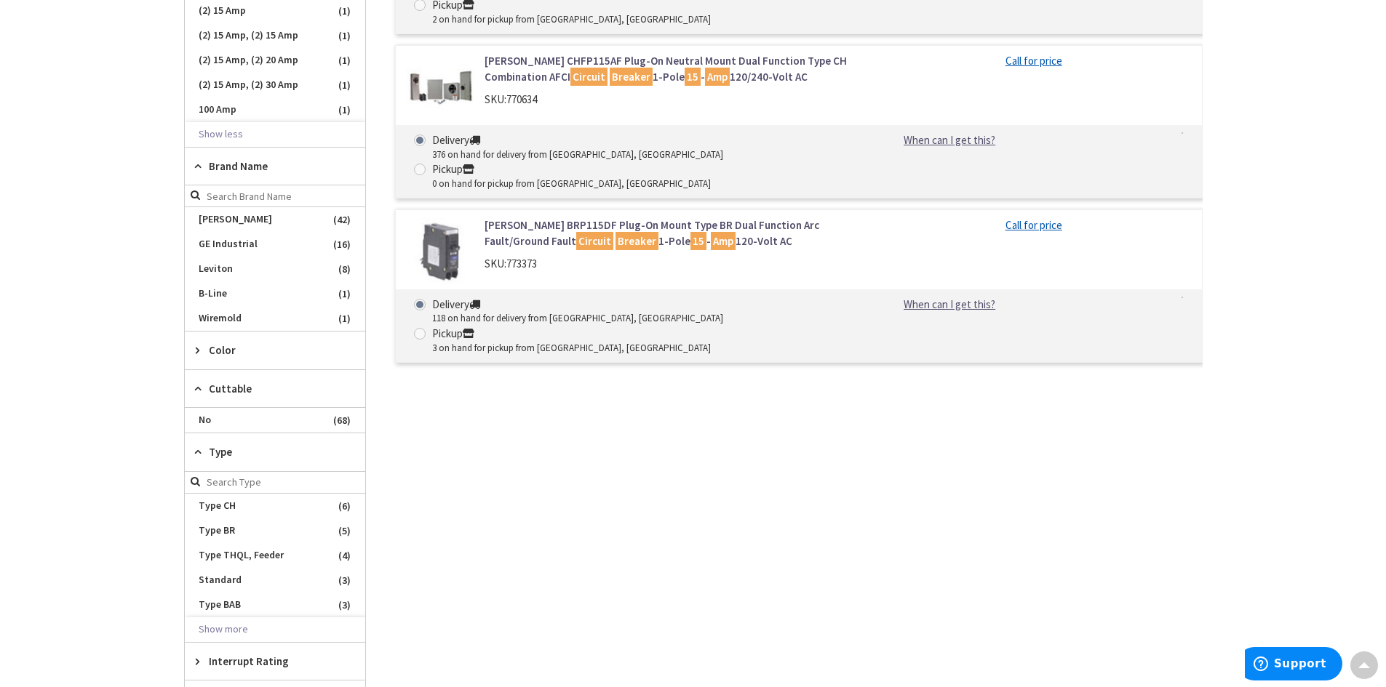
scroll to position [909, 0]
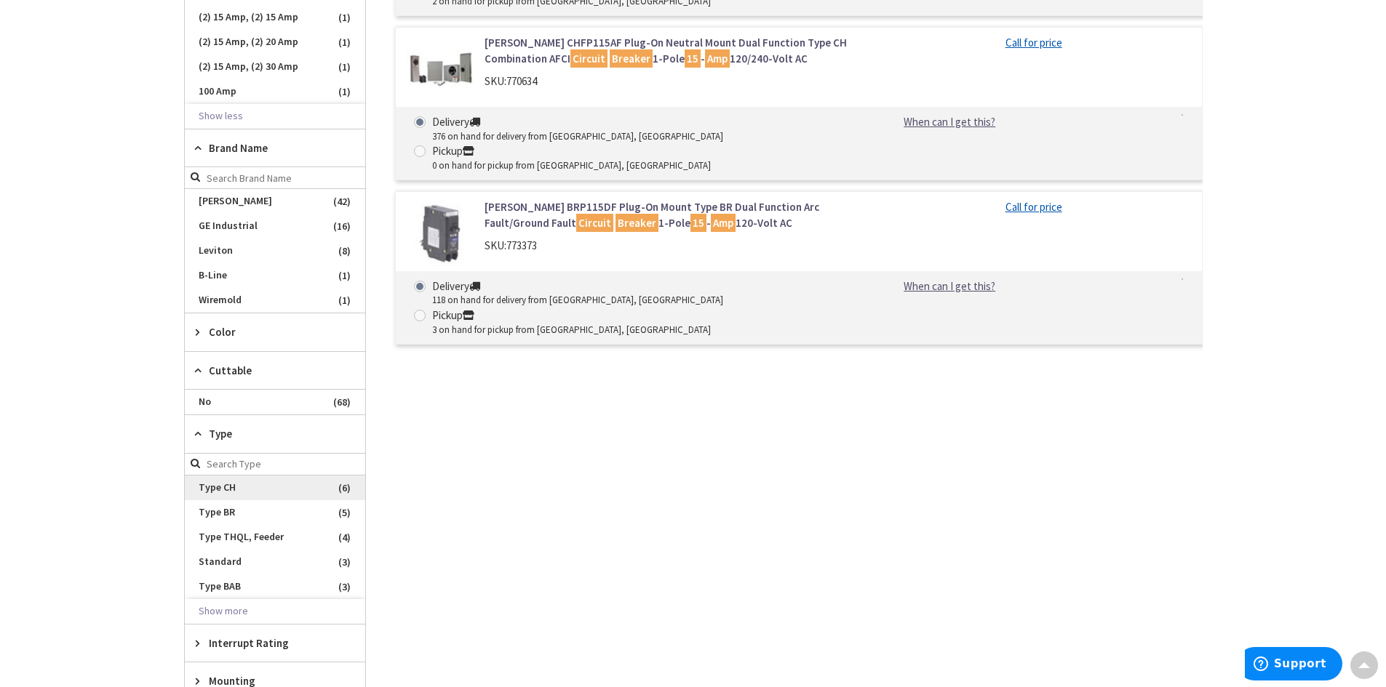
click at [212, 487] on span "Type CH" at bounding box center [275, 488] width 180 height 25
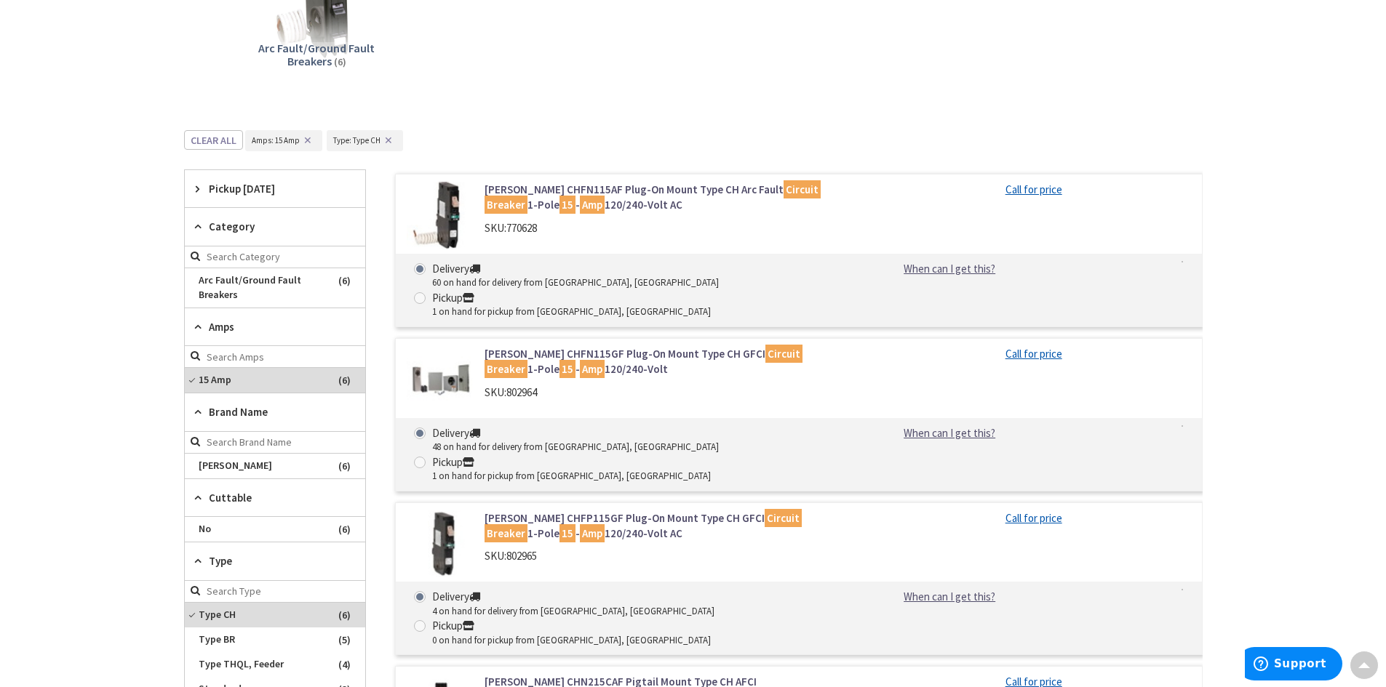
scroll to position [214, 0]
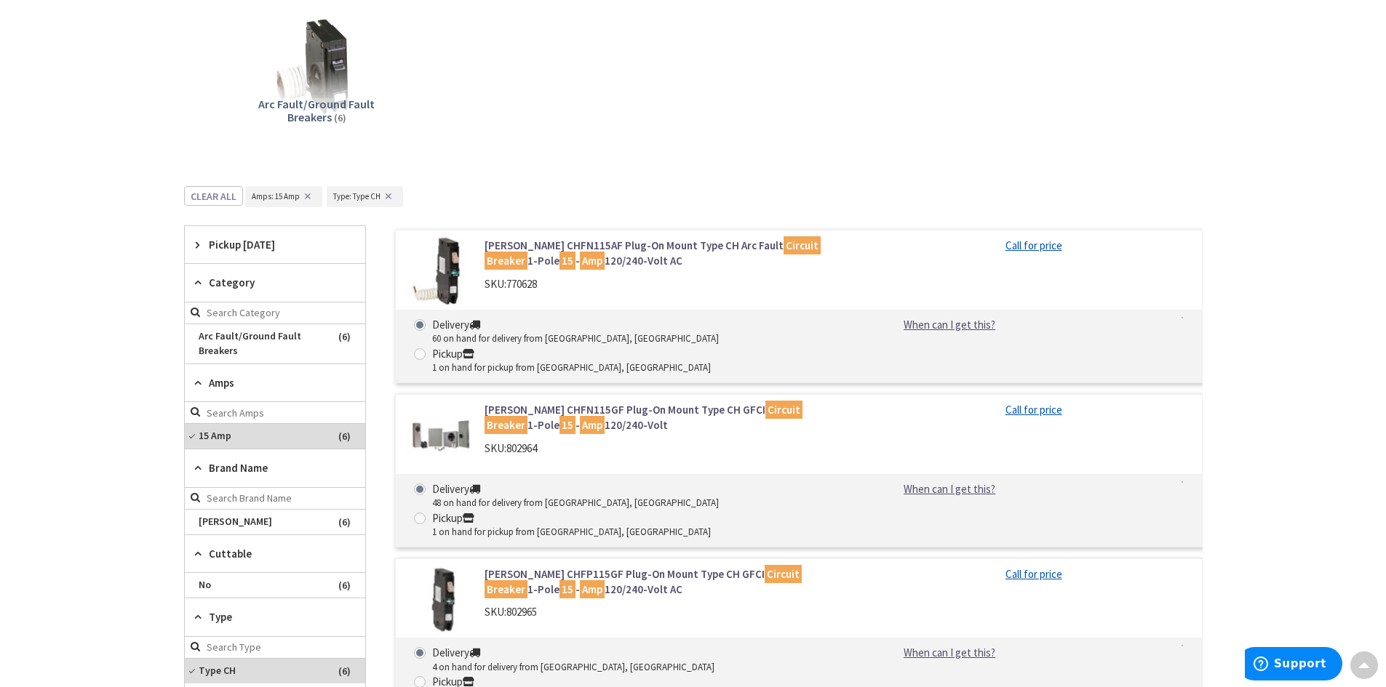
click at [453, 279] on img at bounding box center [441, 272] width 68 height 68
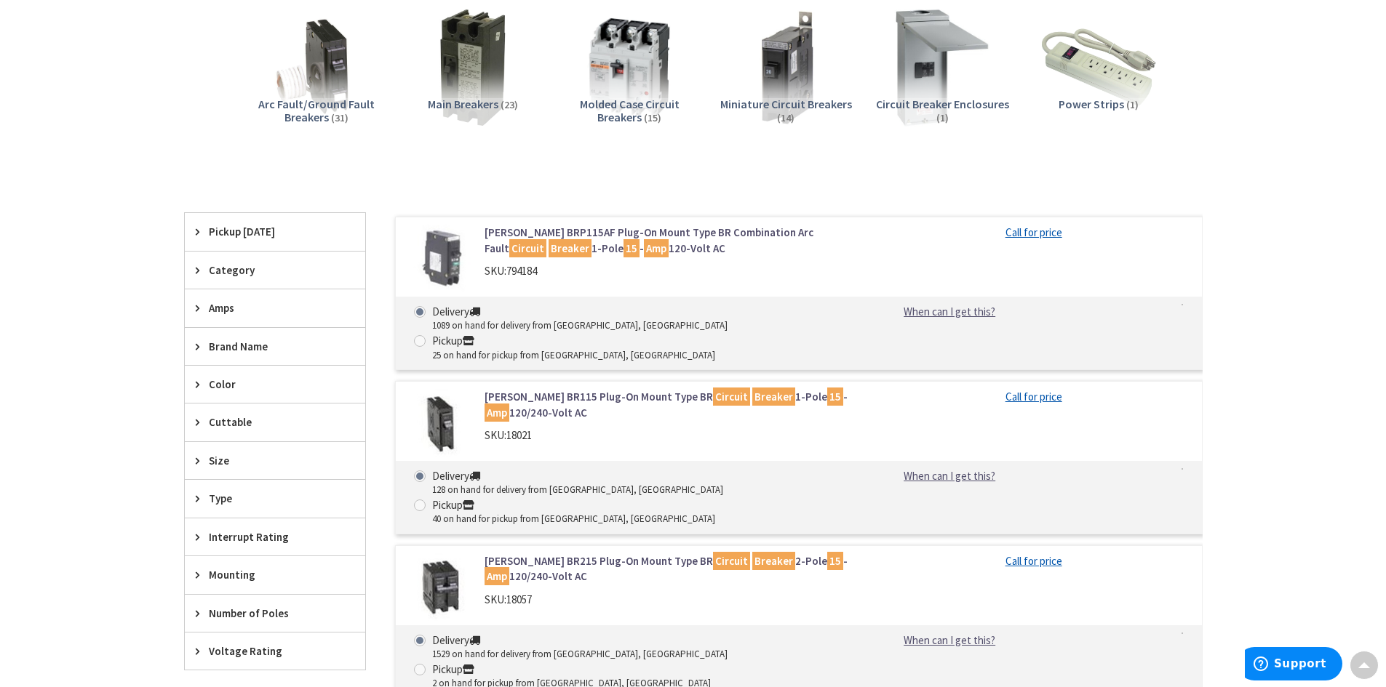
click at [437, 400] on img at bounding box center [441, 423] width 68 height 68
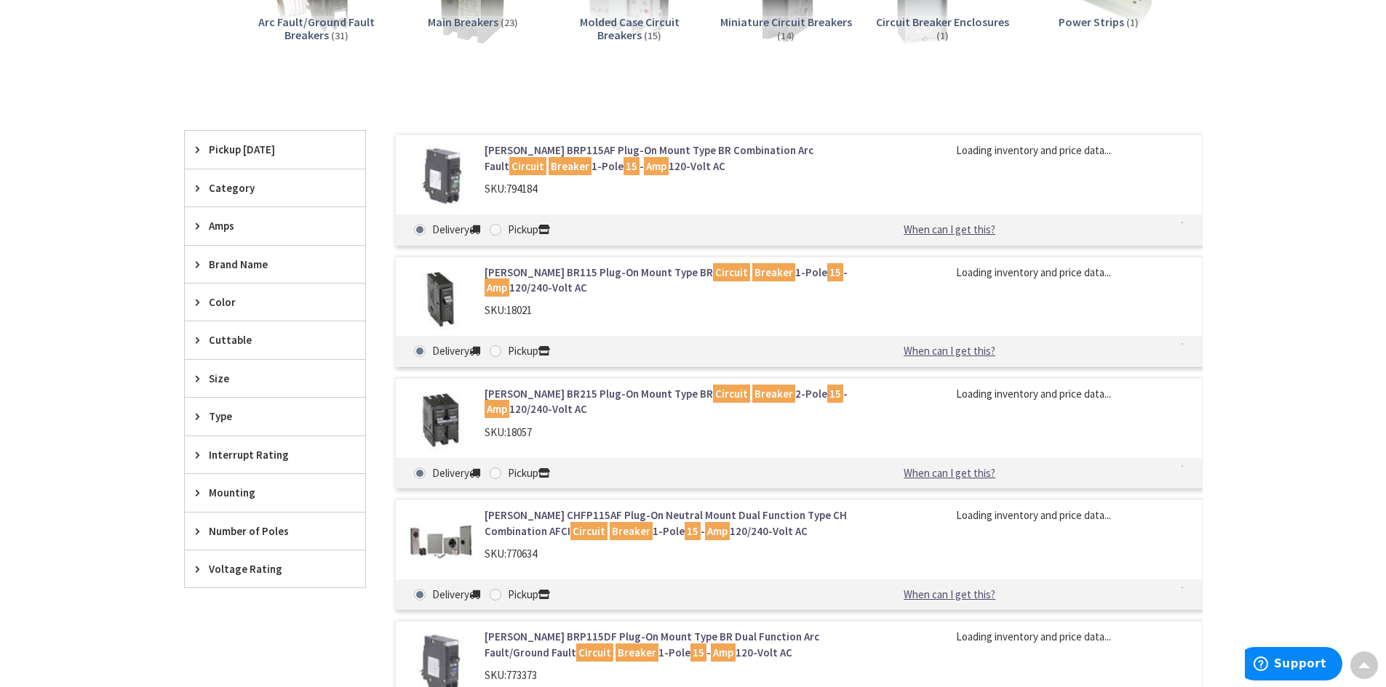
scroll to position [272, 0]
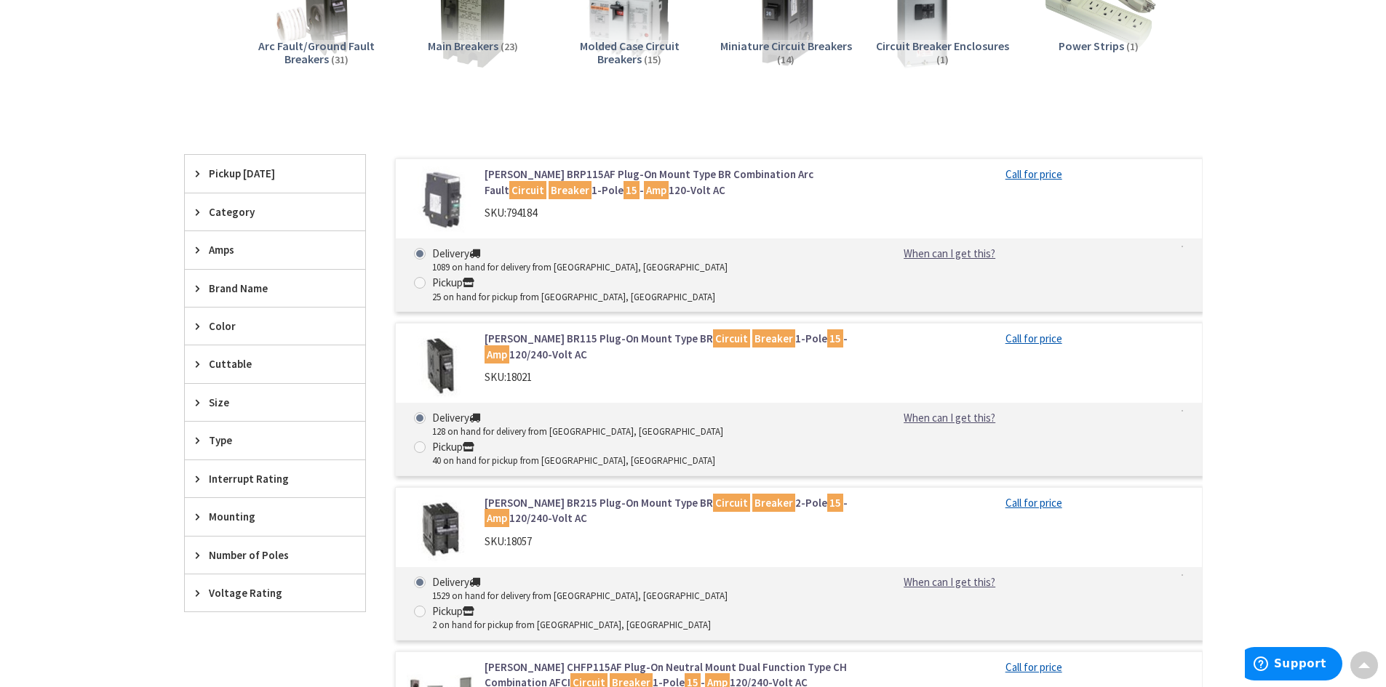
click at [226, 558] on span "Number of Poles" at bounding box center [268, 555] width 119 height 15
click at [215, 607] on span "1" at bounding box center [275, 609] width 180 height 25
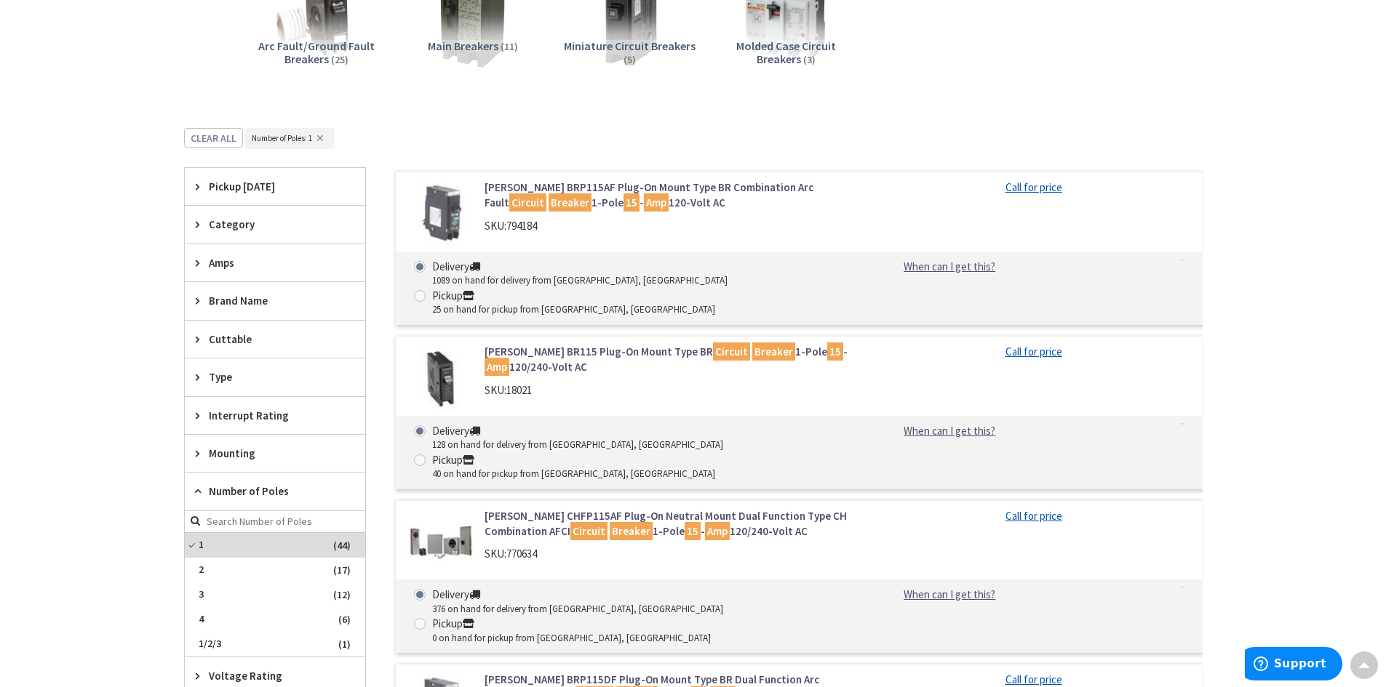
click at [216, 458] on span "Mounting" at bounding box center [268, 453] width 119 height 15
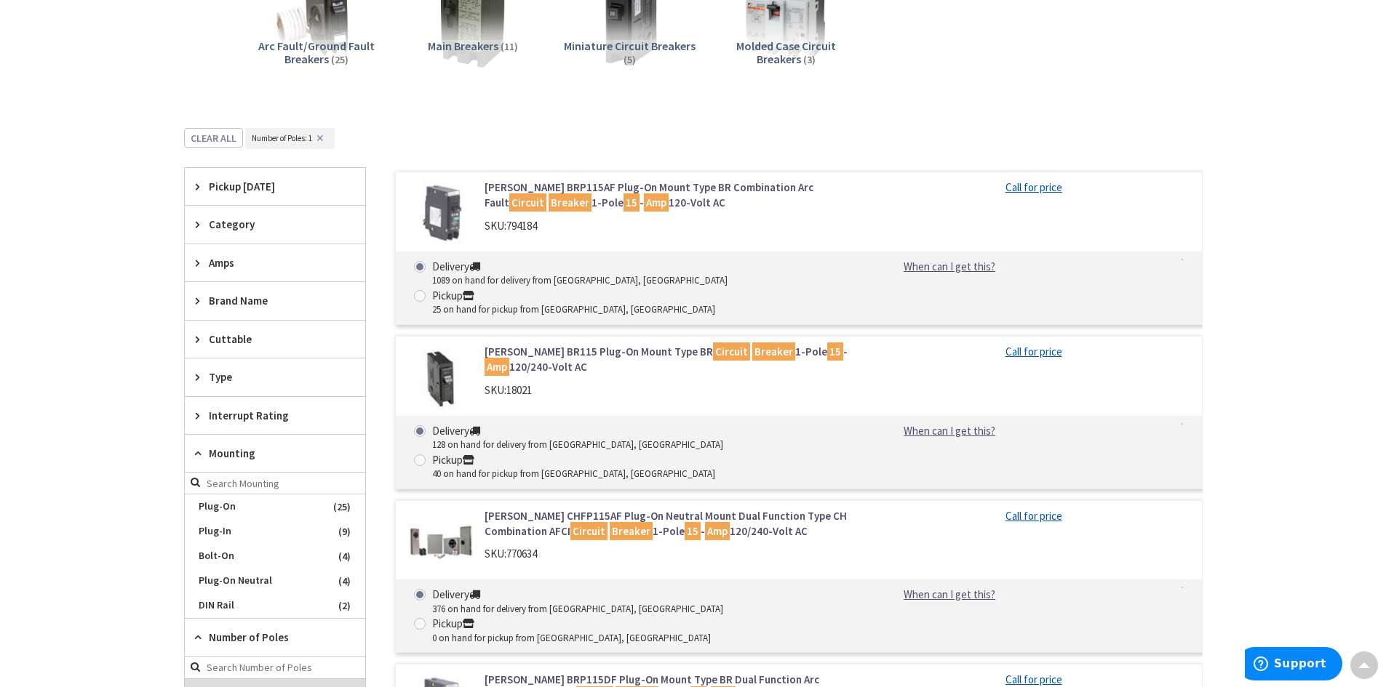
click at [226, 266] on span "Amps" at bounding box center [268, 262] width 119 height 15
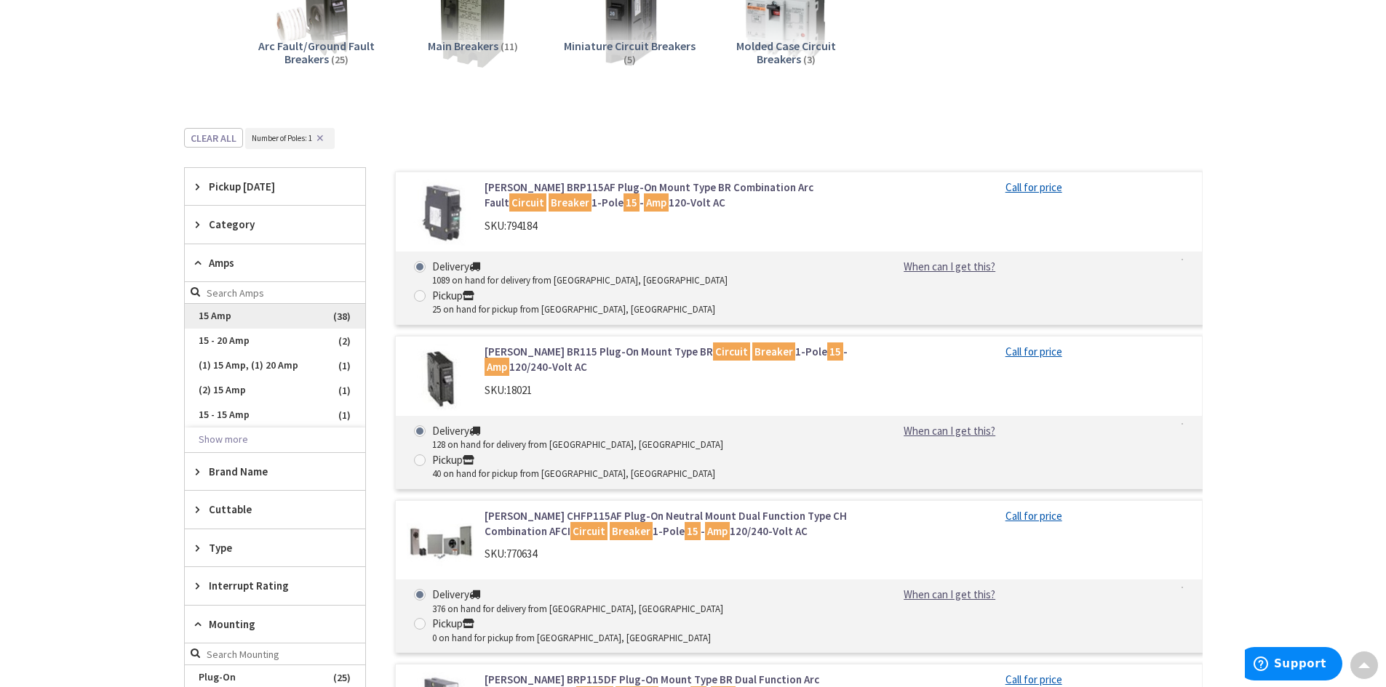
click at [212, 319] on span "15 Amp" at bounding box center [275, 316] width 180 height 25
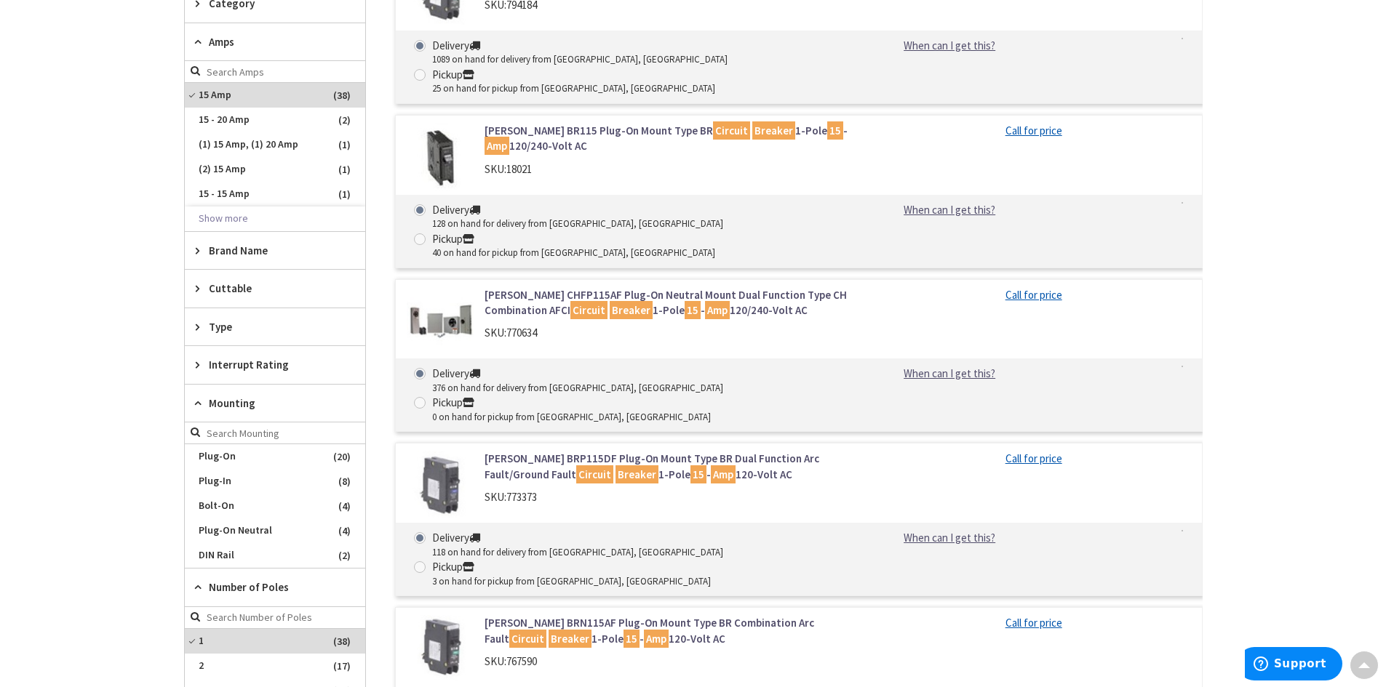
scroll to position [490, 0]
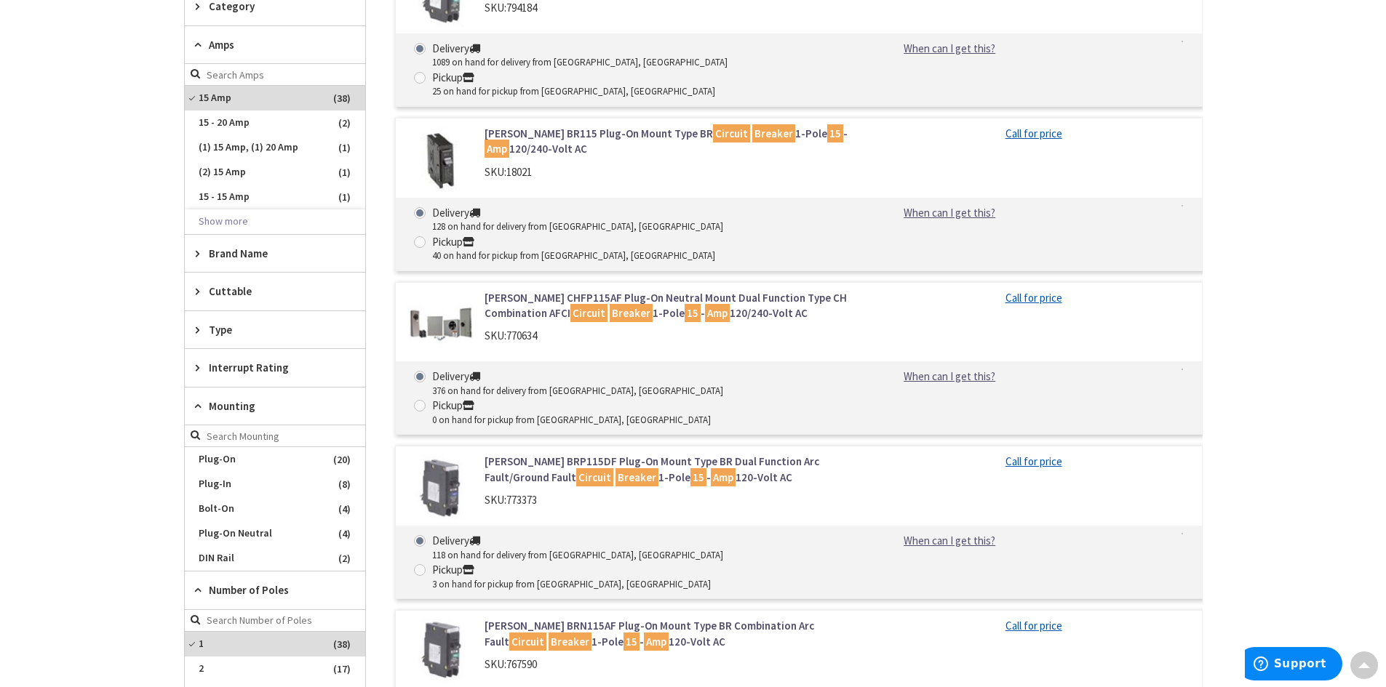
click at [220, 332] on span "Type" at bounding box center [268, 329] width 119 height 15
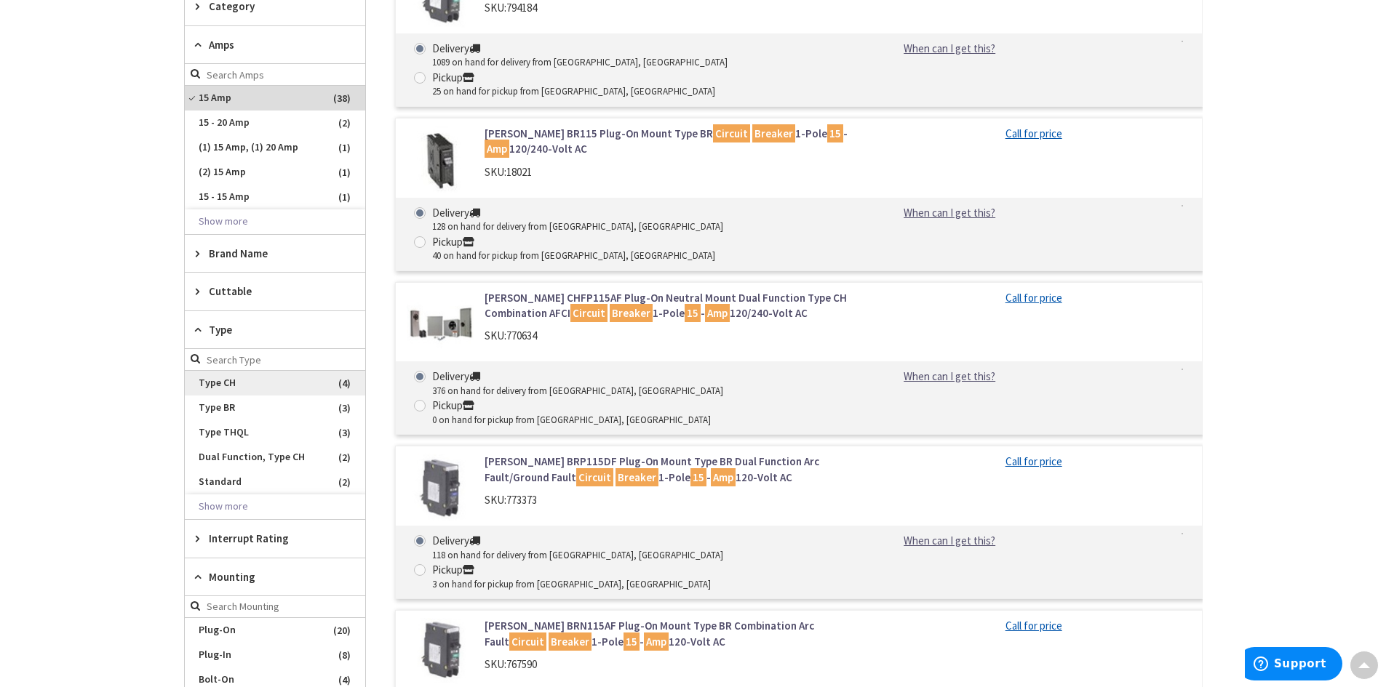
click at [215, 382] on span "Type CH" at bounding box center [275, 383] width 180 height 25
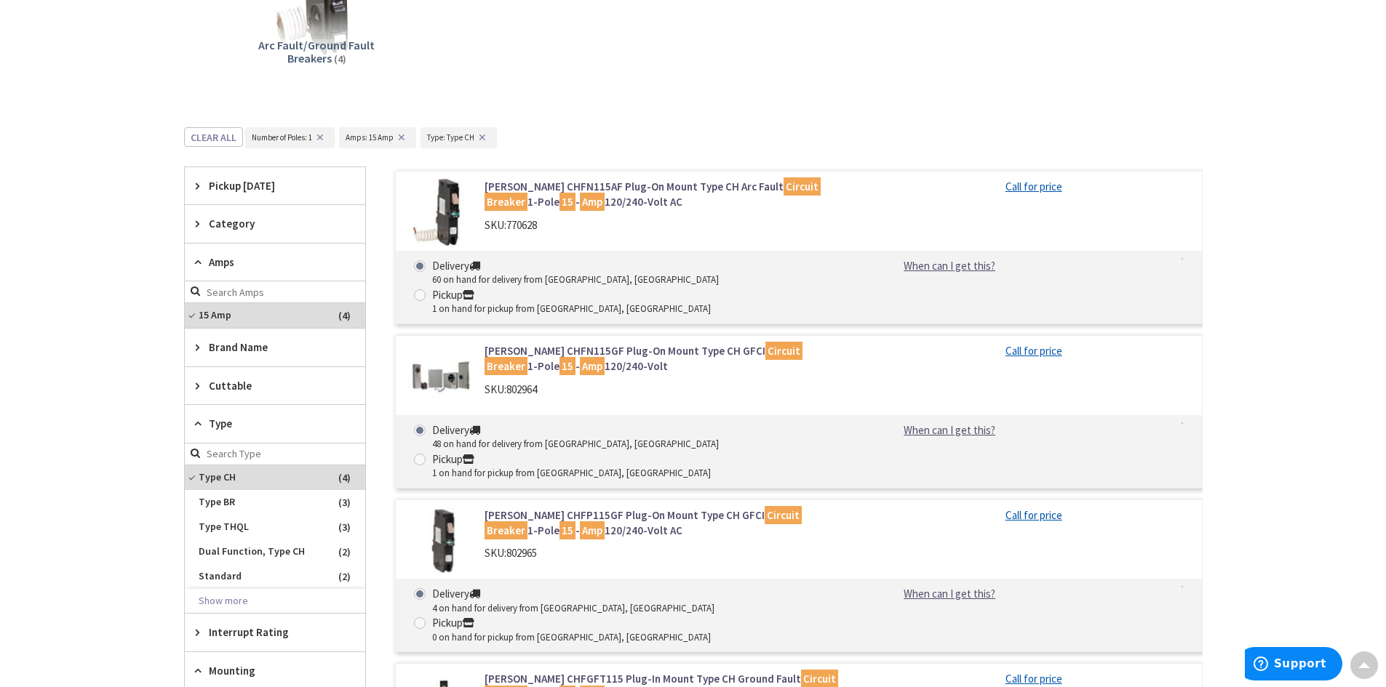
scroll to position [272, 0]
click at [456, 508] on img at bounding box center [441, 542] width 68 height 68
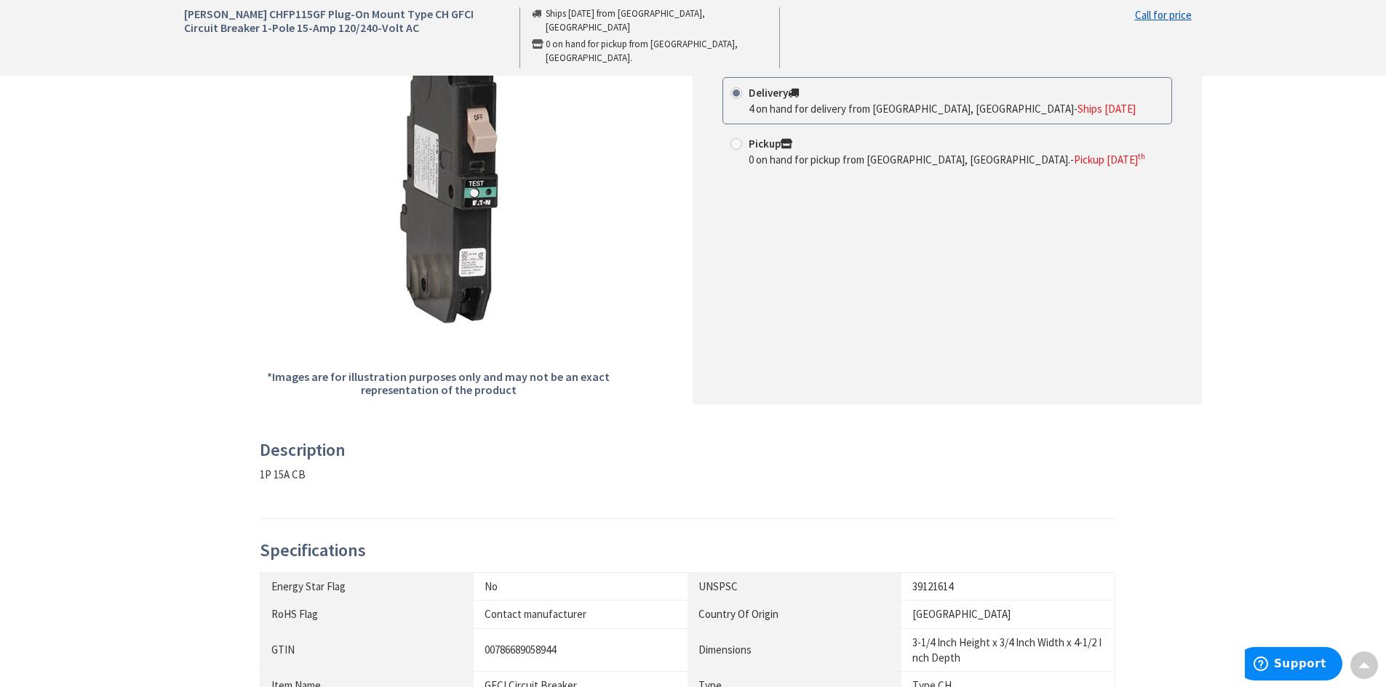
scroll to position [145, 0]
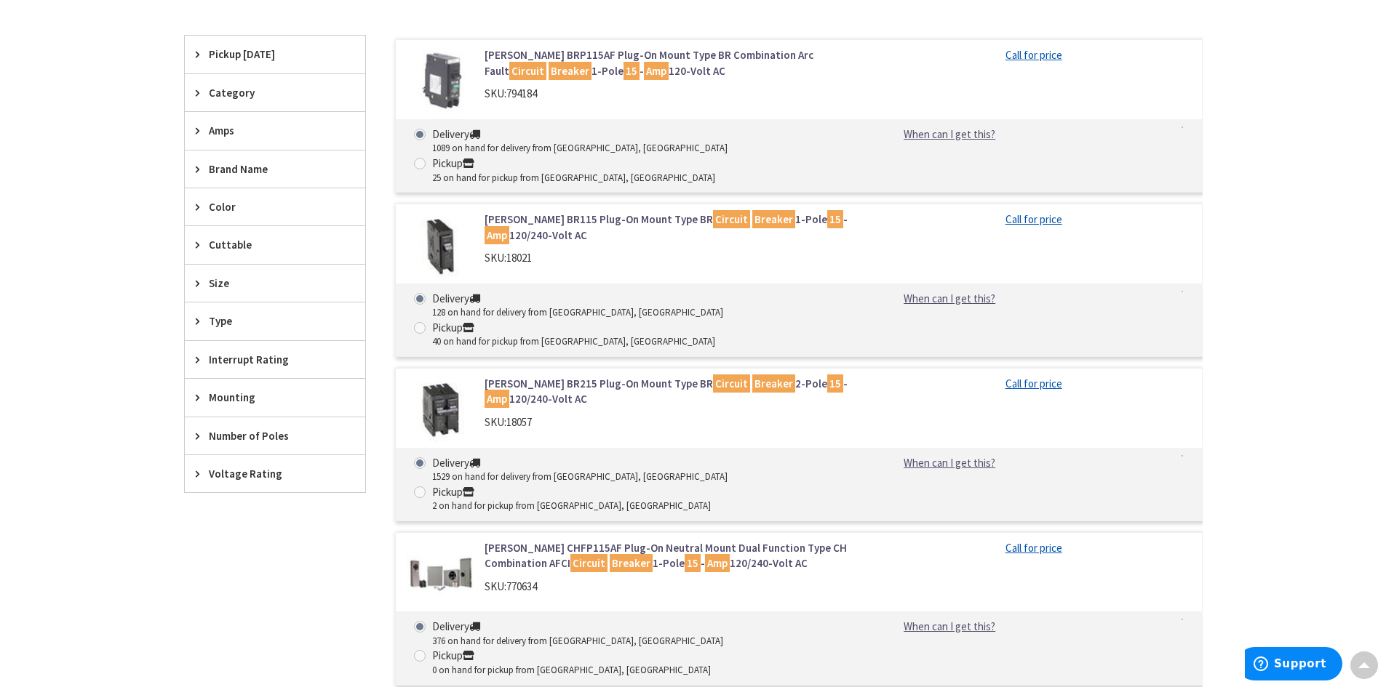
click at [210, 328] on span "Type" at bounding box center [268, 321] width 119 height 15
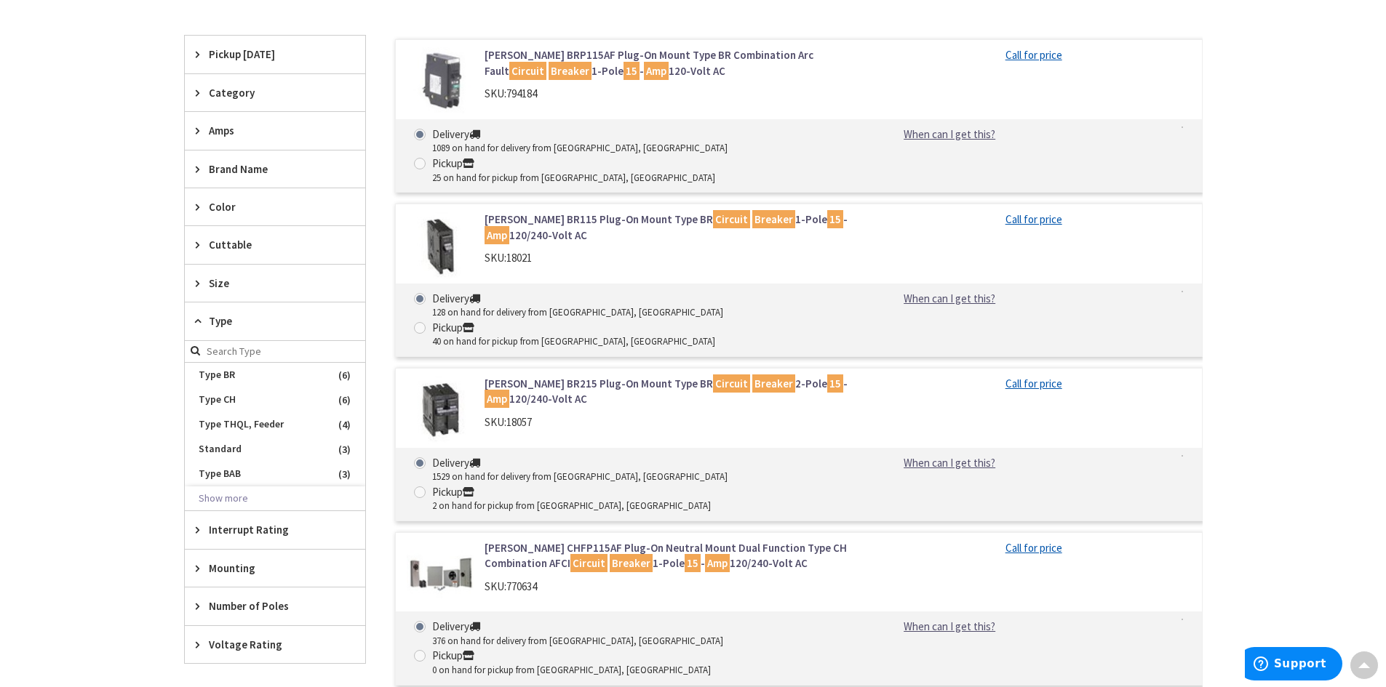
drag, startPoint x: 210, startPoint y: 403, endPoint x: 145, endPoint y: 427, distance: 68.4
click at [209, 403] on span "Type CH" at bounding box center [275, 400] width 180 height 25
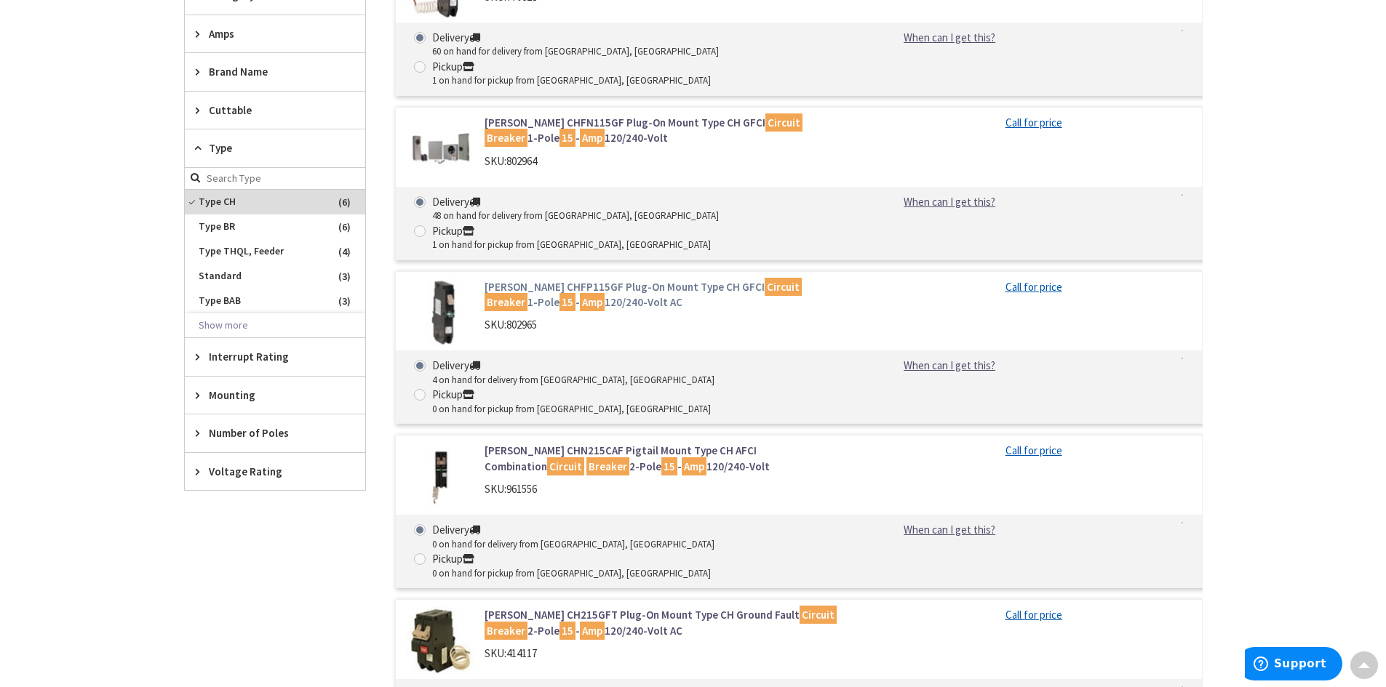
scroll to position [137, 0]
